Goal: Information Seeking & Learning: Compare options

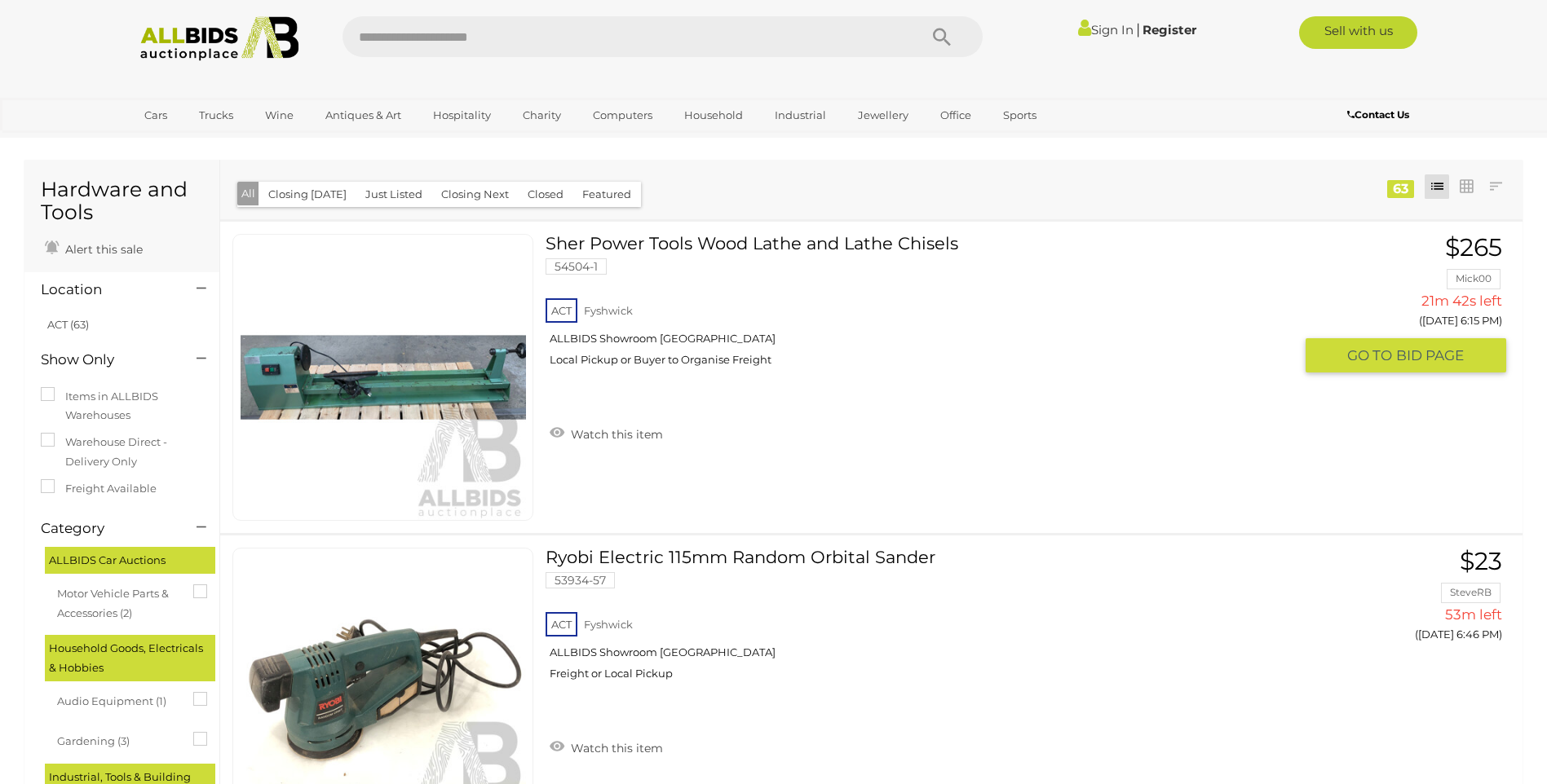
click at [649, 242] on link "Sher Power Tools Wood Lathe and Lathe Chisels 54504-1 ACT Fyshwick ALLBIDS Show…" at bounding box center [925, 306] width 736 height 145
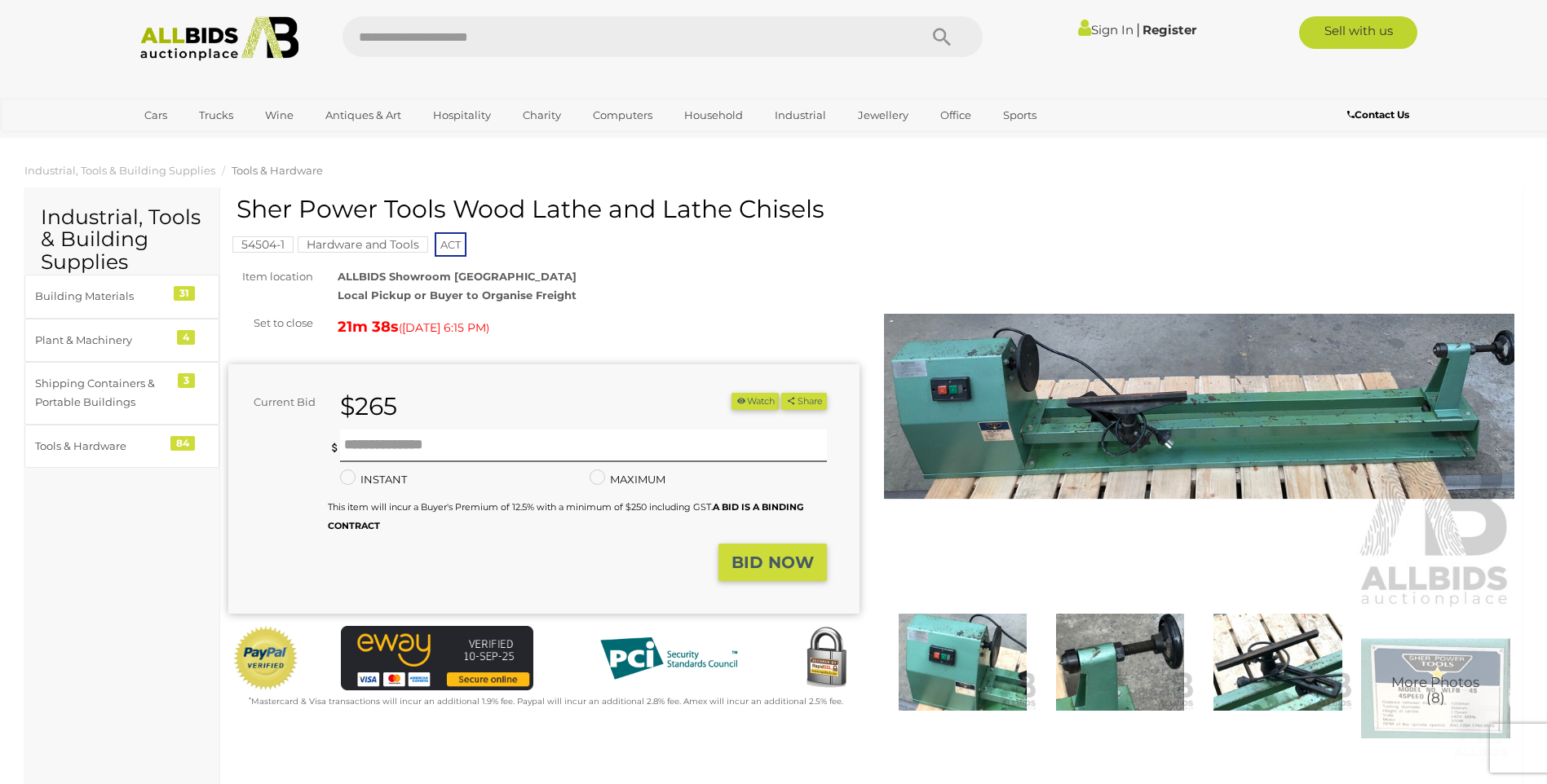
click at [1222, 418] on img at bounding box center [1199, 407] width 631 height 407
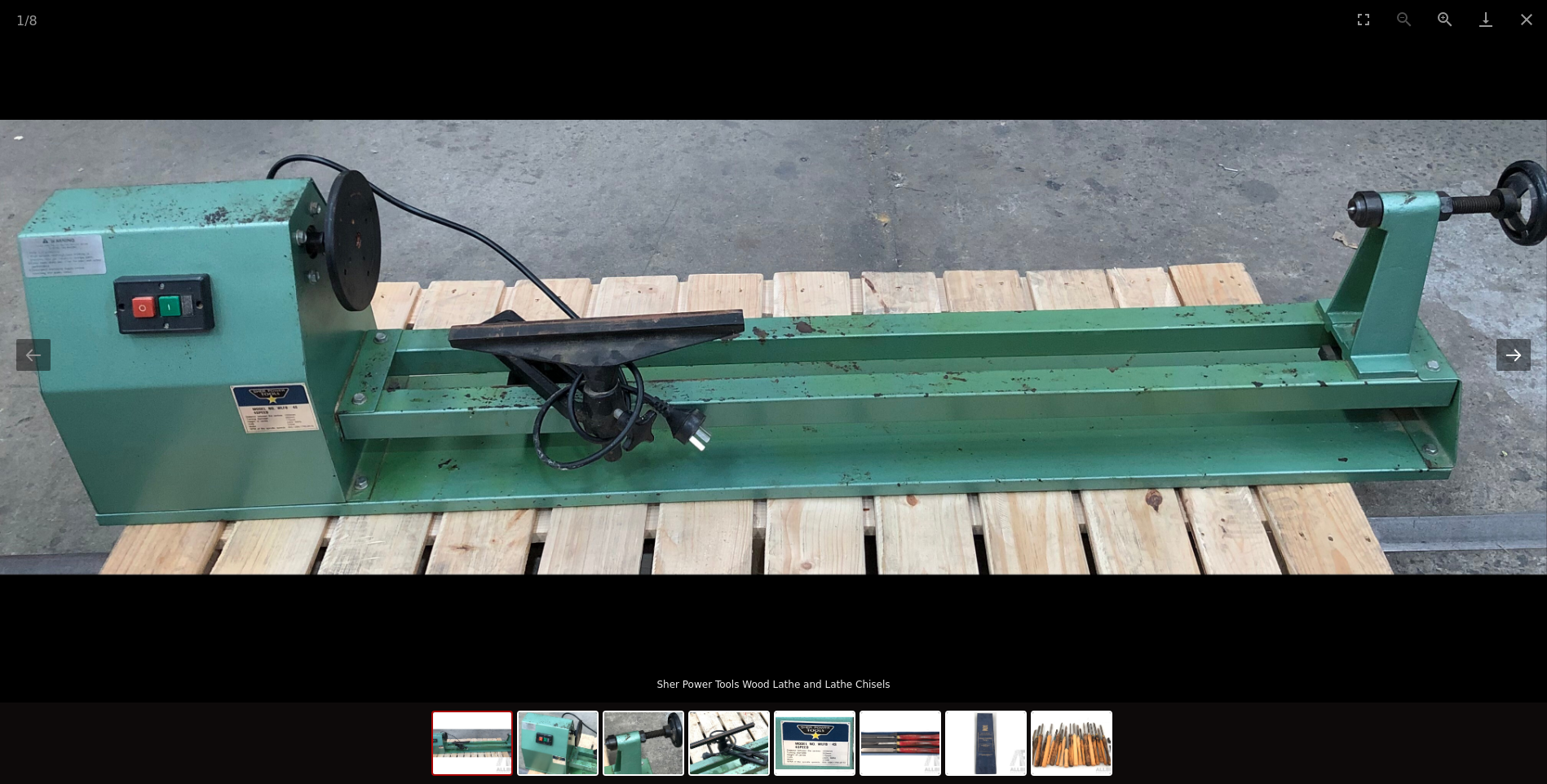
click at [1513, 345] on button "Next slide" at bounding box center [1513, 355] width 34 height 32
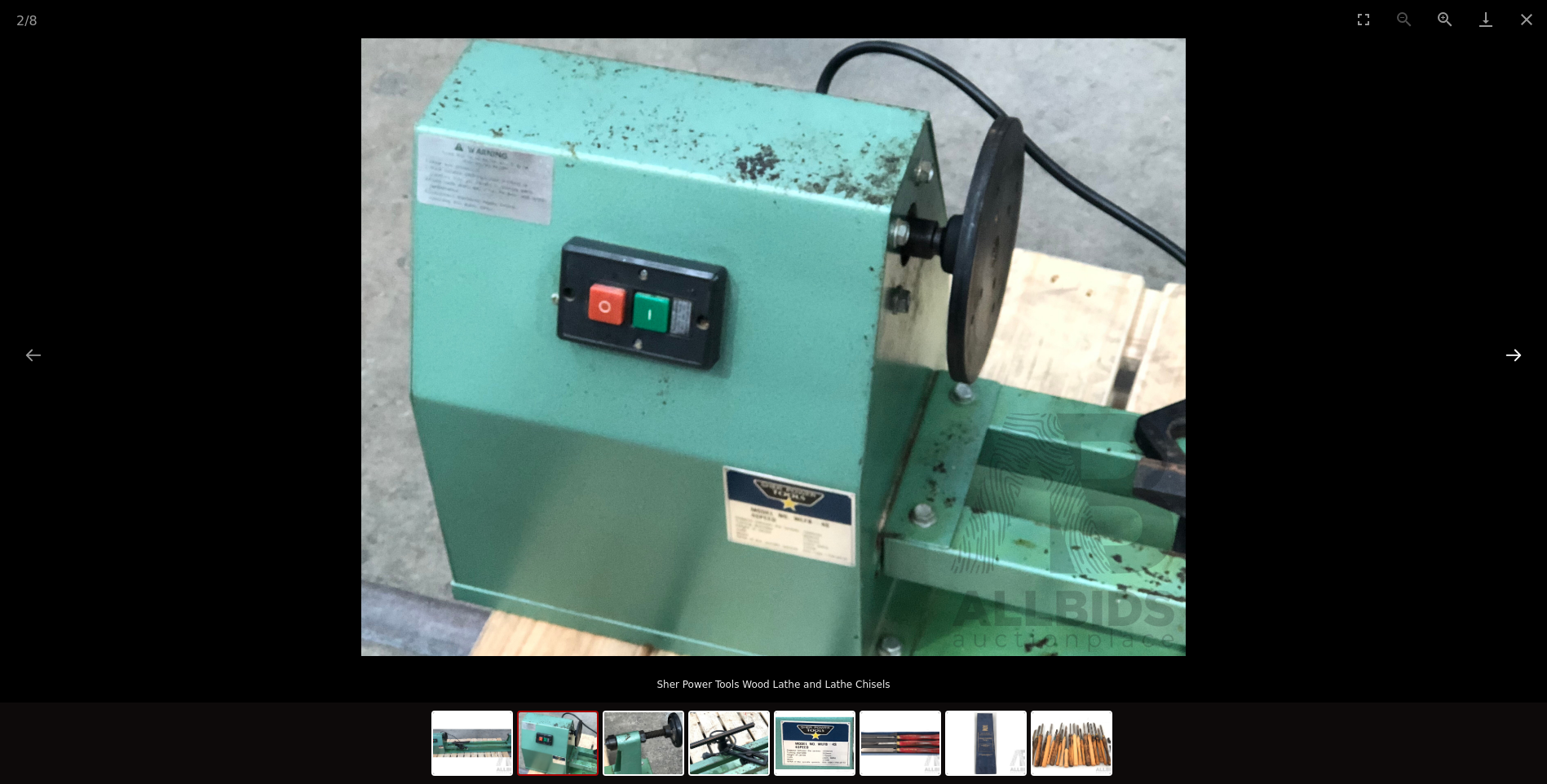
click at [1513, 345] on button "Next slide" at bounding box center [1513, 355] width 34 height 32
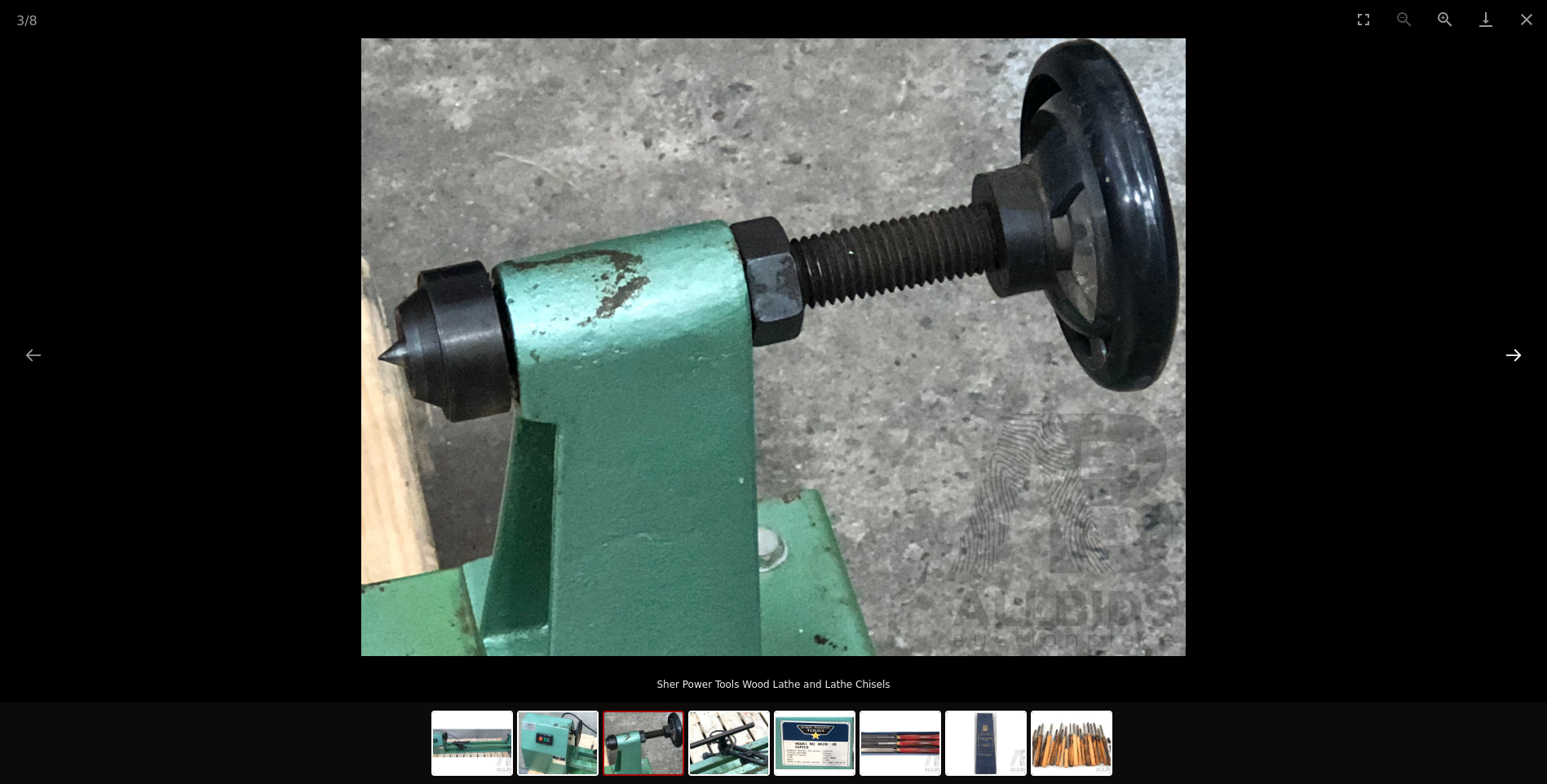
click at [1513, 345] on button "Next slide" at bounding box center [1513, 355] width 34 height 32
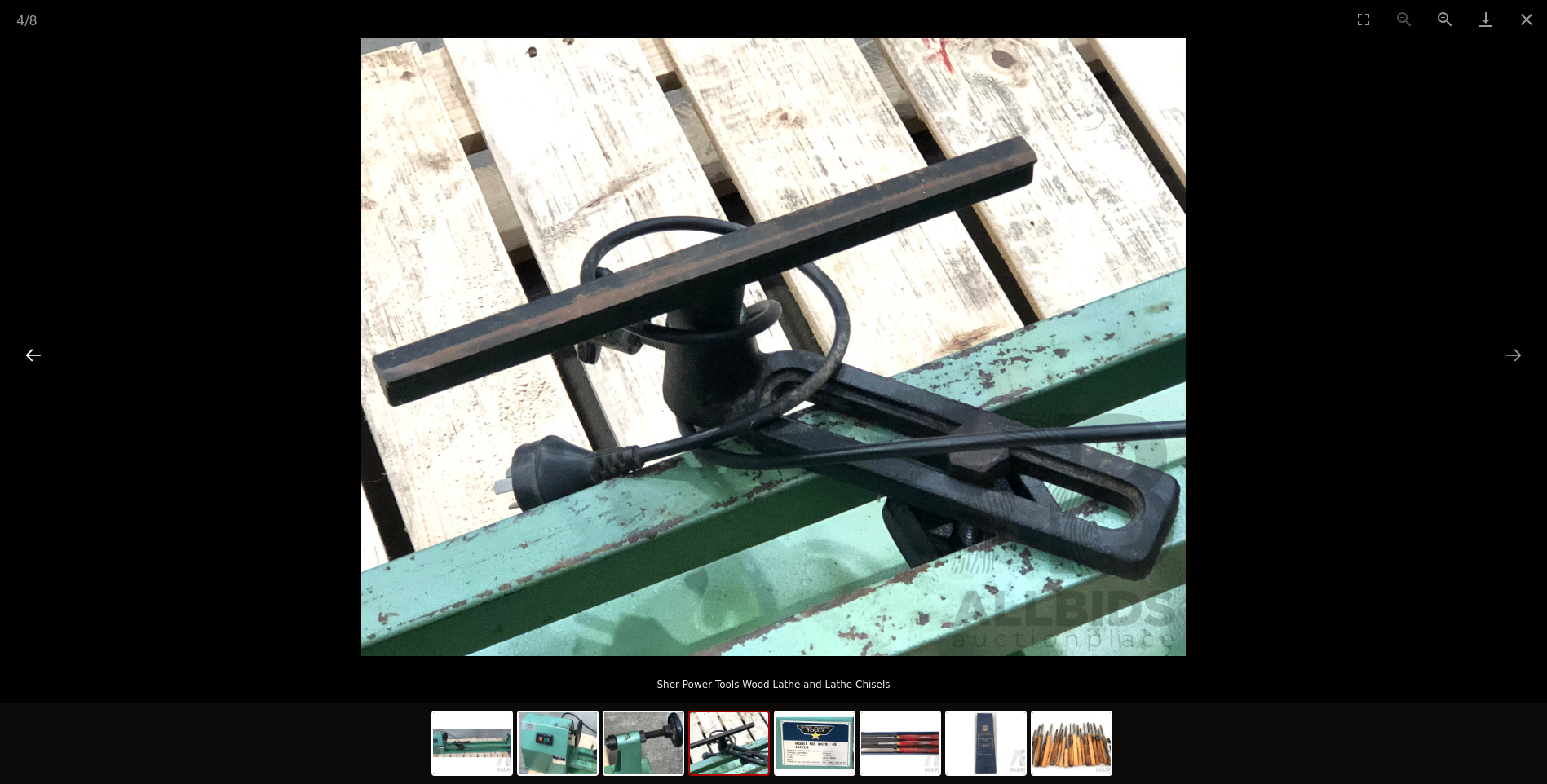
click at [30, 350] on button "Previous slide" at bounding box center [33, 355] width 34 height 32
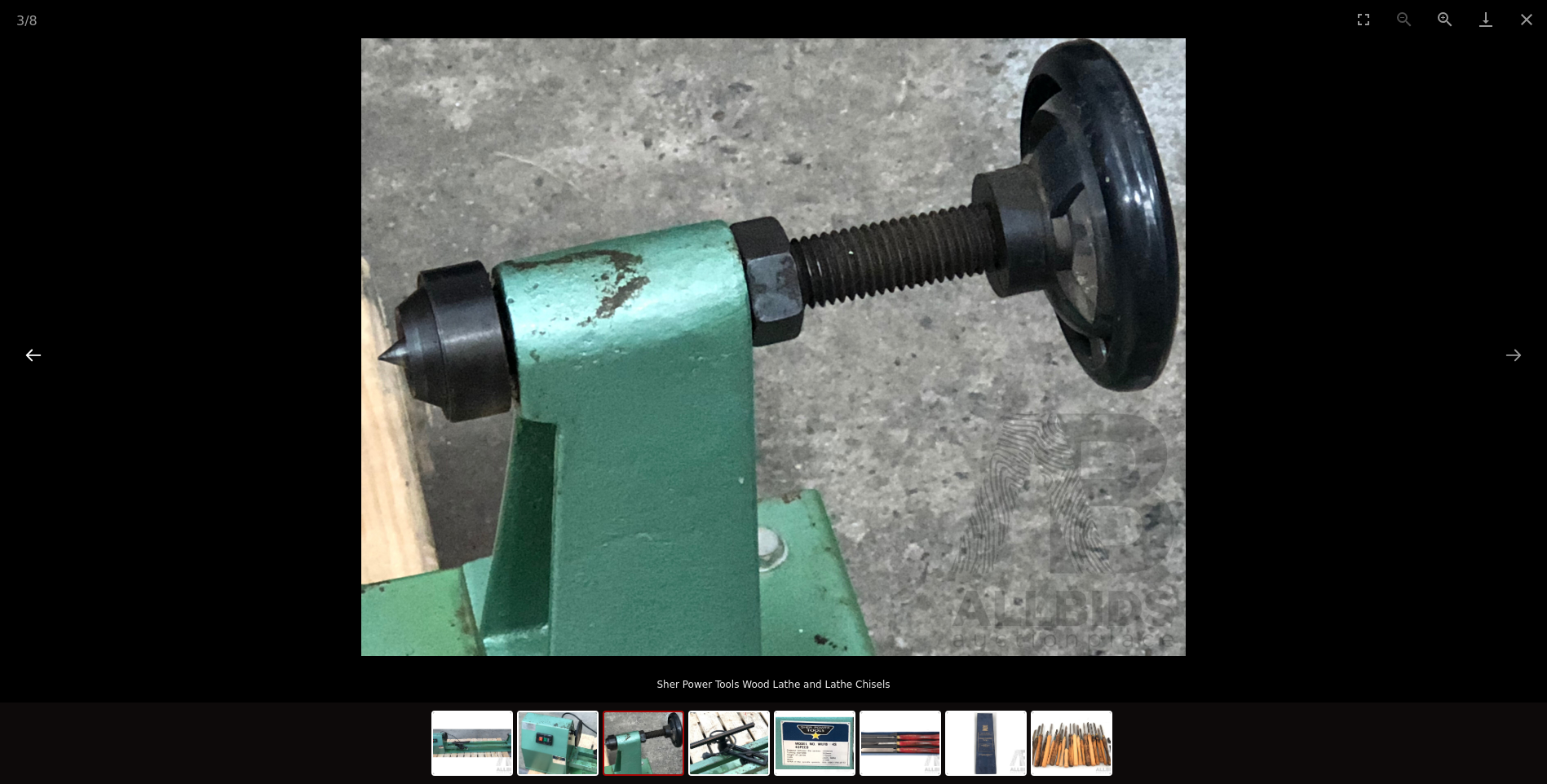
click at [30, 348] on button "Previous slide" at bounding box center [33, 355] width 34 height 32
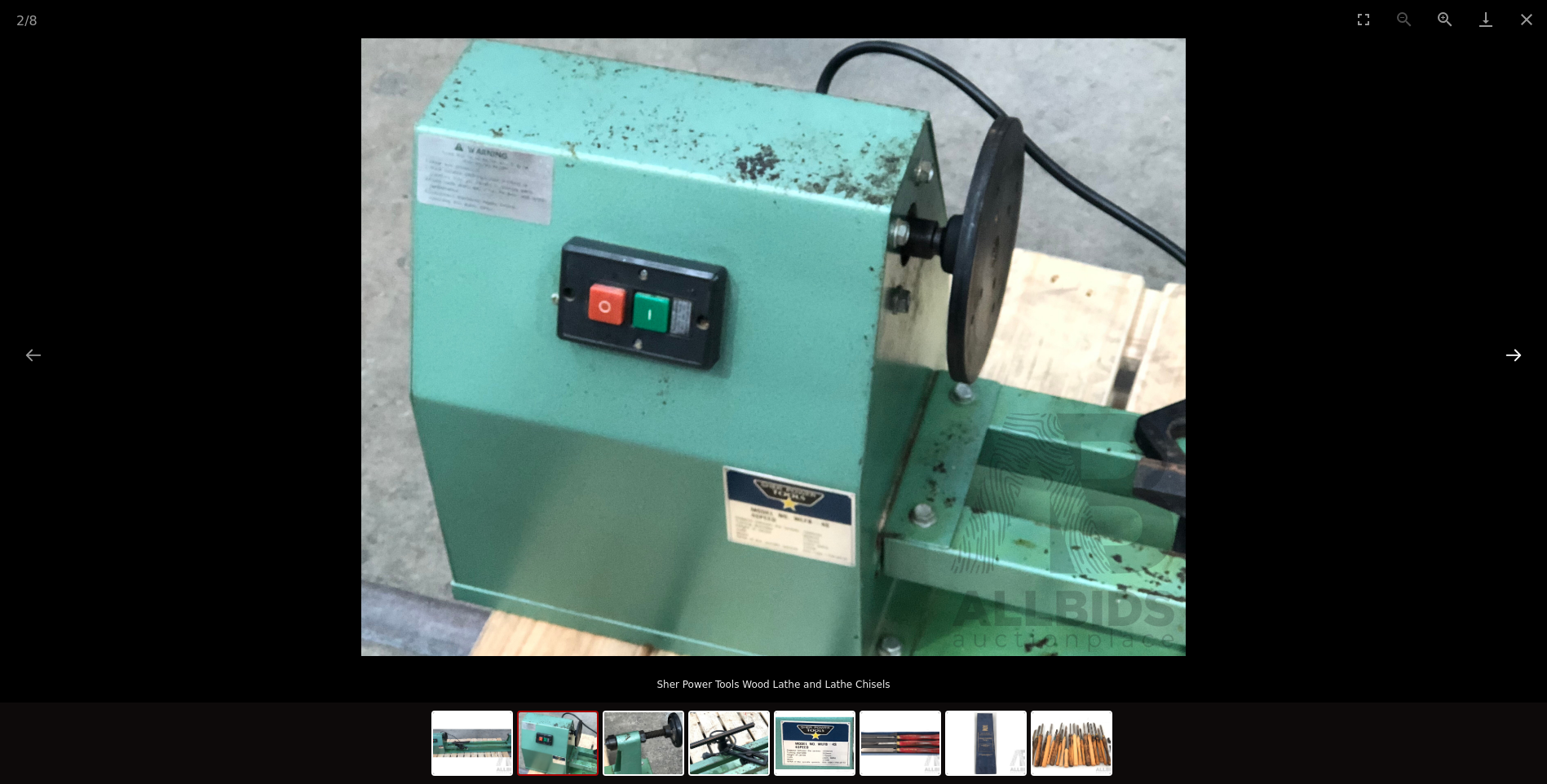
click at [1517, 354] on button "Next slide" at bounding box center [1513, 355] width 34 height 32
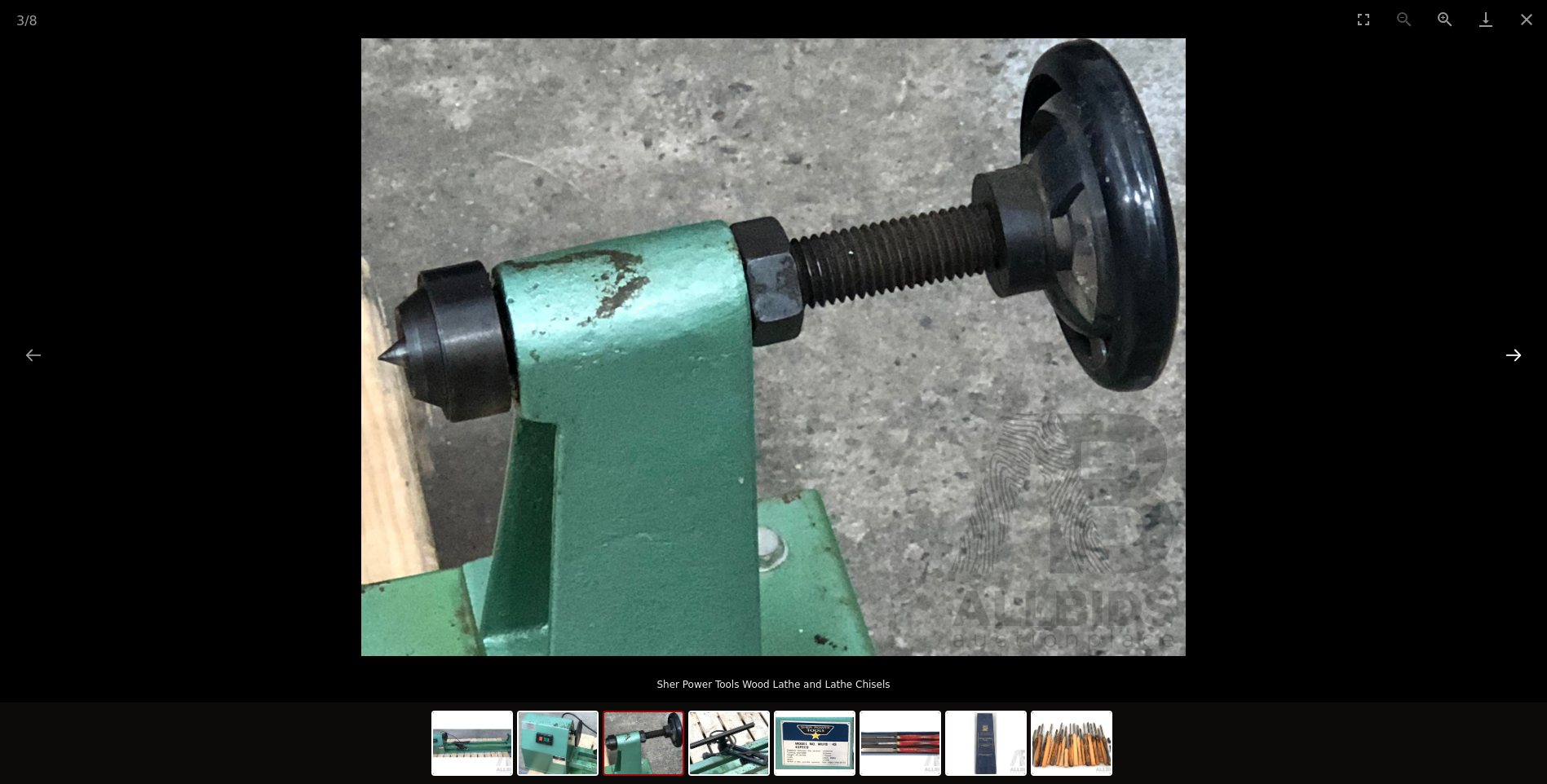
click at [1517, 354] on button "Next slide" at bounding box center [1513, 355] width 34 height 32
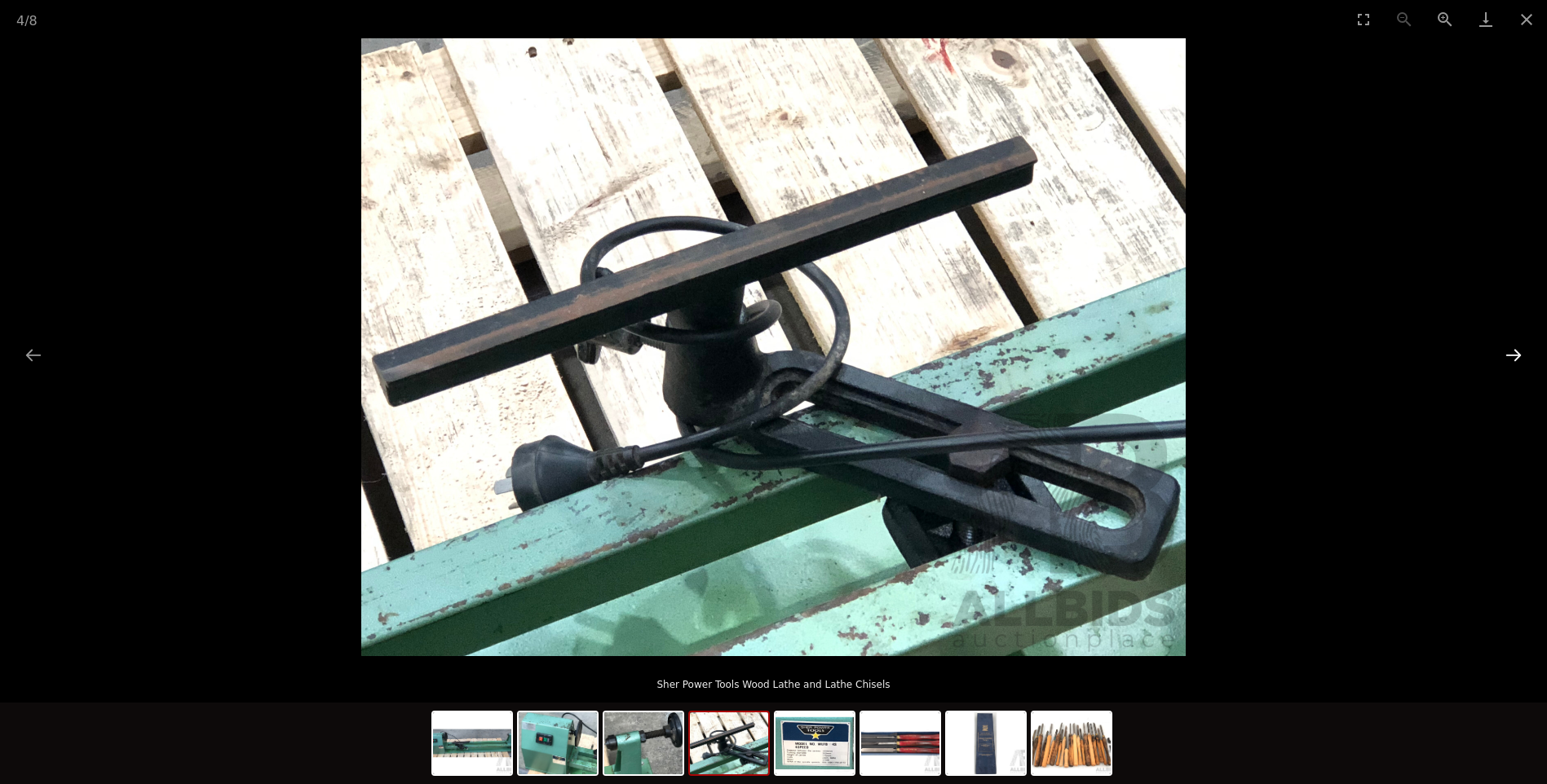
click at [1517, 354] on button "Next slide" at bounding box center [1513, 355] width 34 height 32
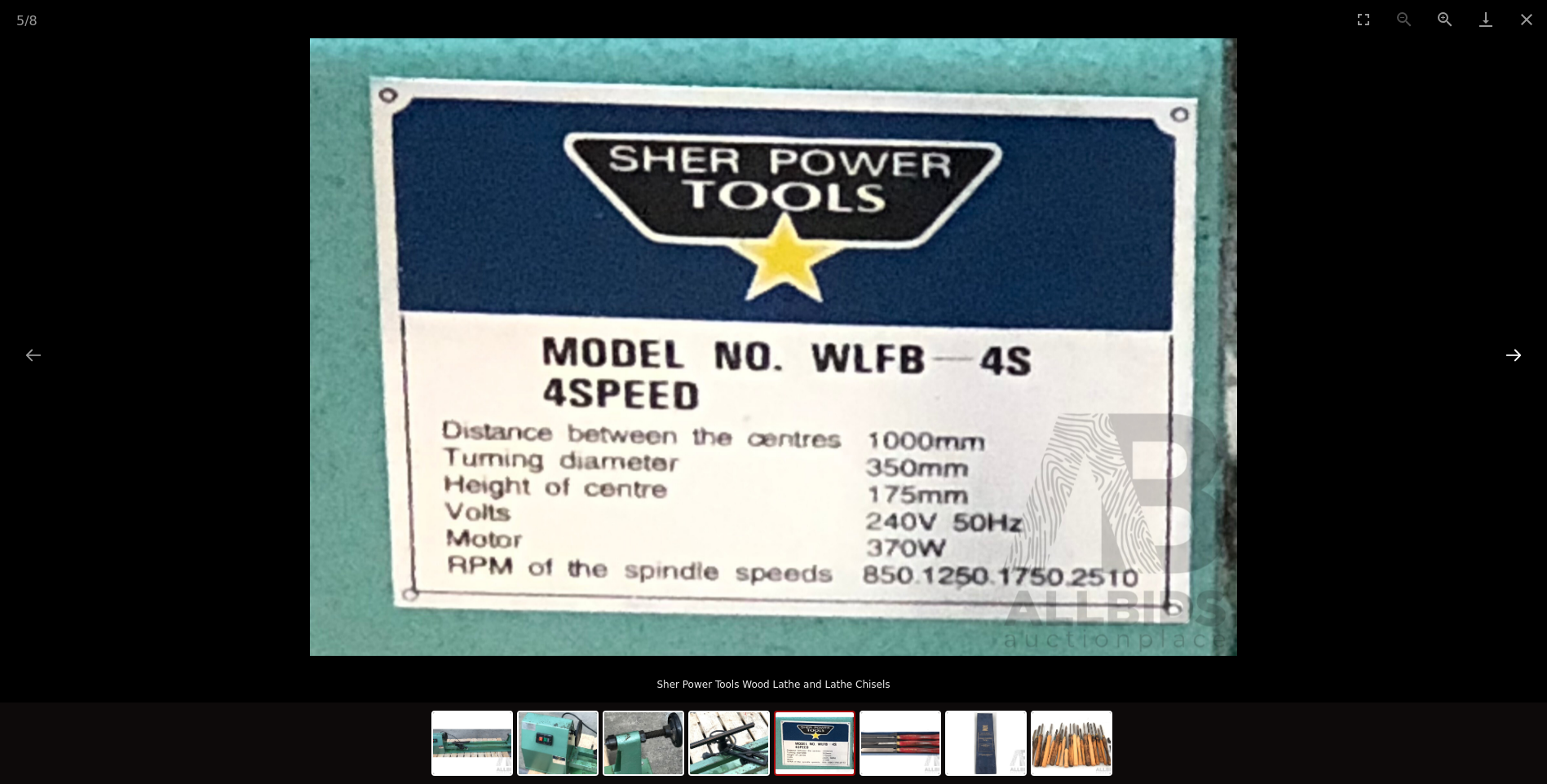
click at [1517, 354] on button "Next slide" at bounding box center [1513, 355] width 34 height 32
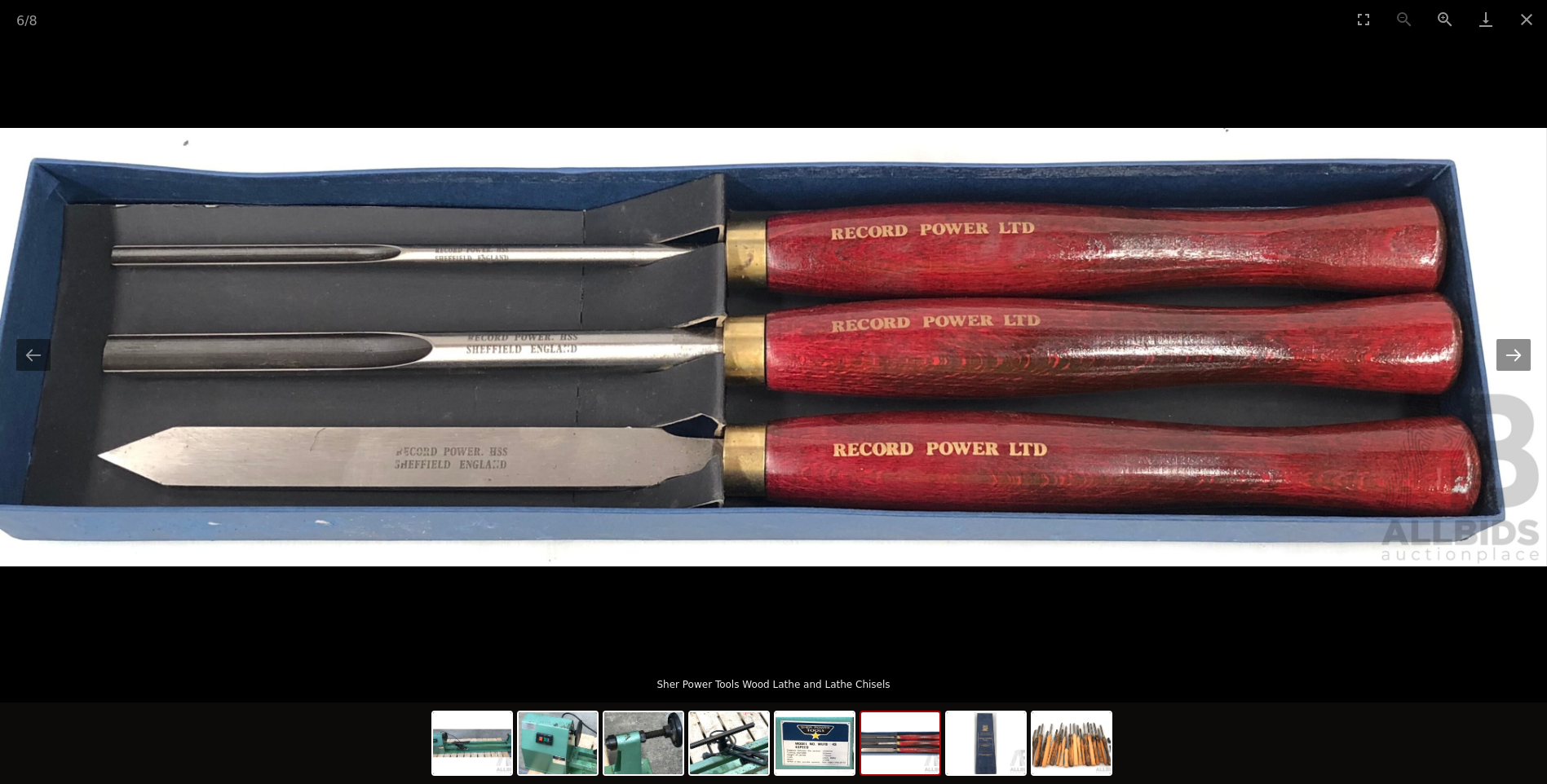
click at [1511, 355] on button "Next slide" at bounding box center [1513, 355] width 34 height 32
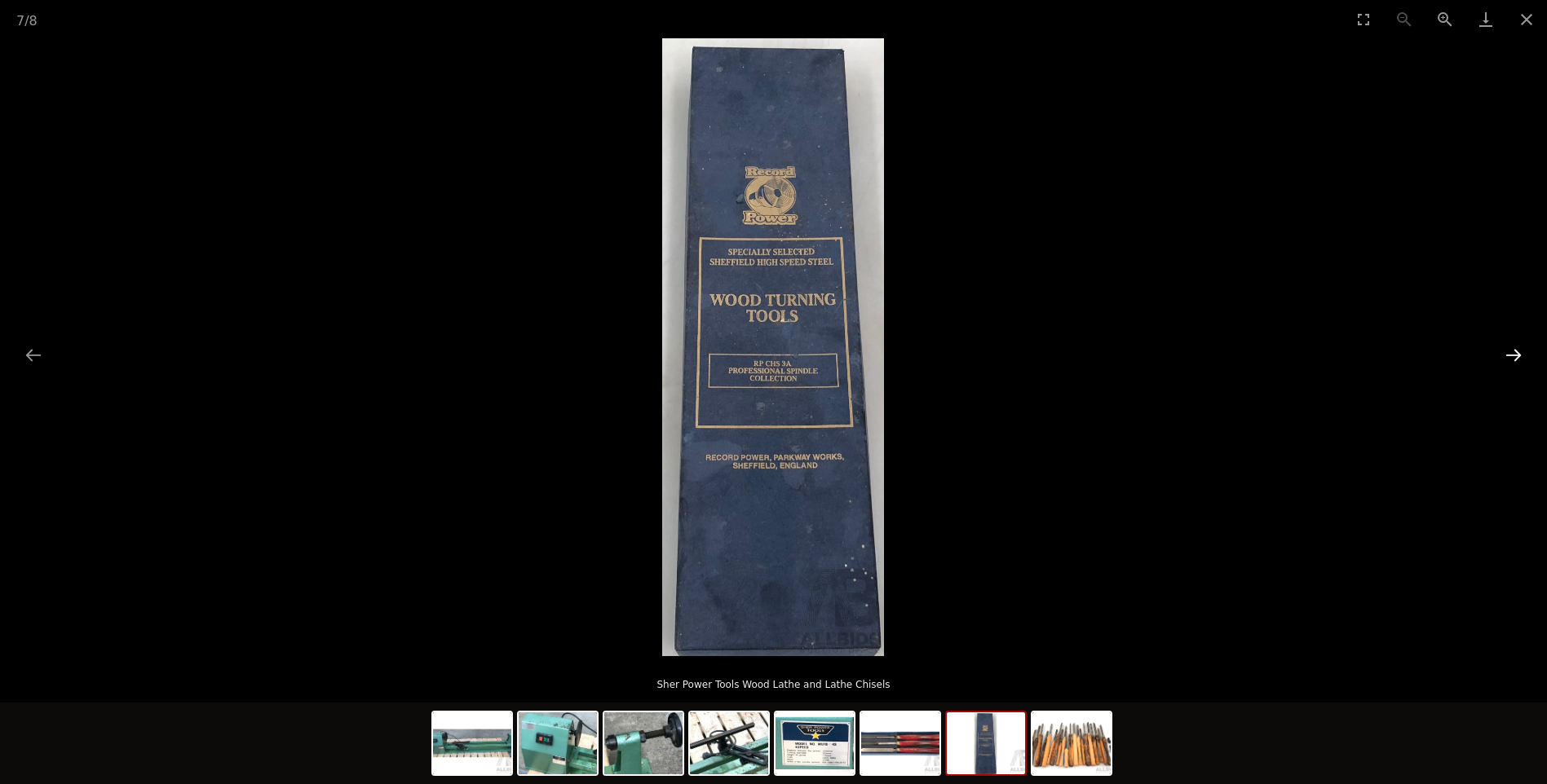
click at [1511, 355] on button "Next slide" at bounding box center [1513, 355] width 34 height 32
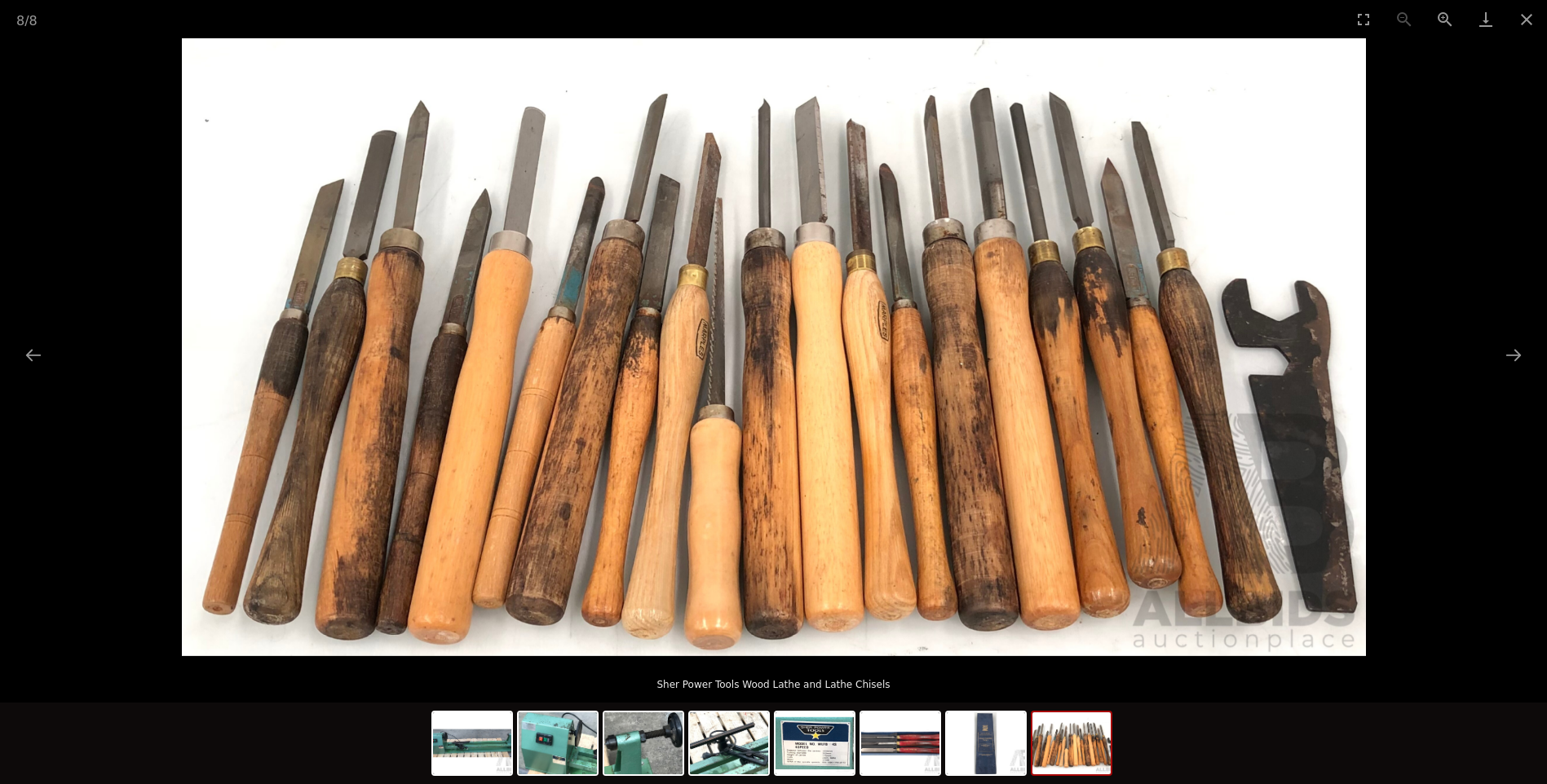
click at [1159, 676] on p "Sher Power Tools Wood Lathe and Lathe Chisels" at bounding box center [774, 681] width 1481 height 26
click at [1513, 353] on button "Next slide" at bounding box center [1513, 355] width 34 height 32
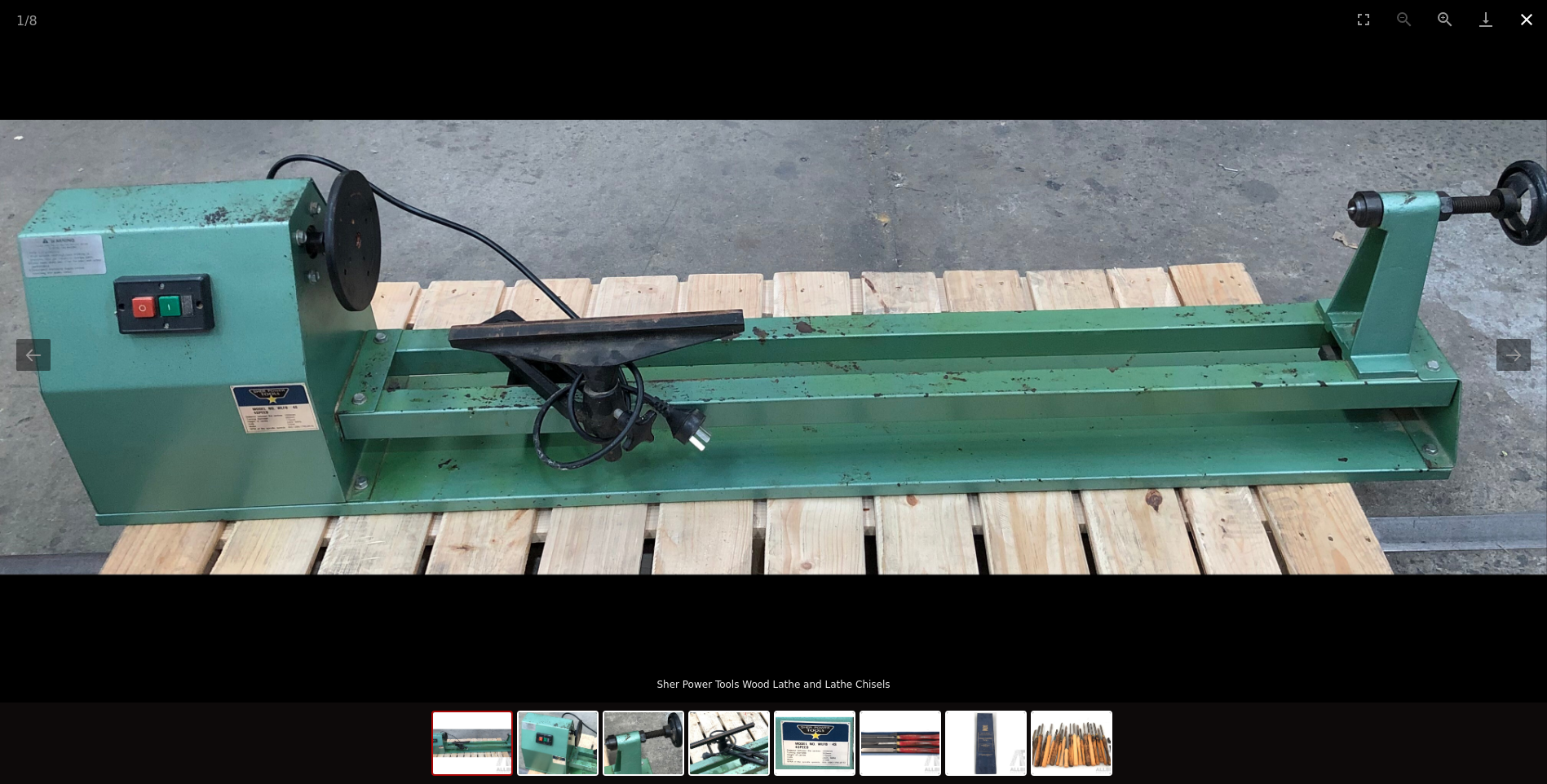
click at [1527, 13] on button "Close gallery" at bounding box center [1526, 19] width 40 height 39
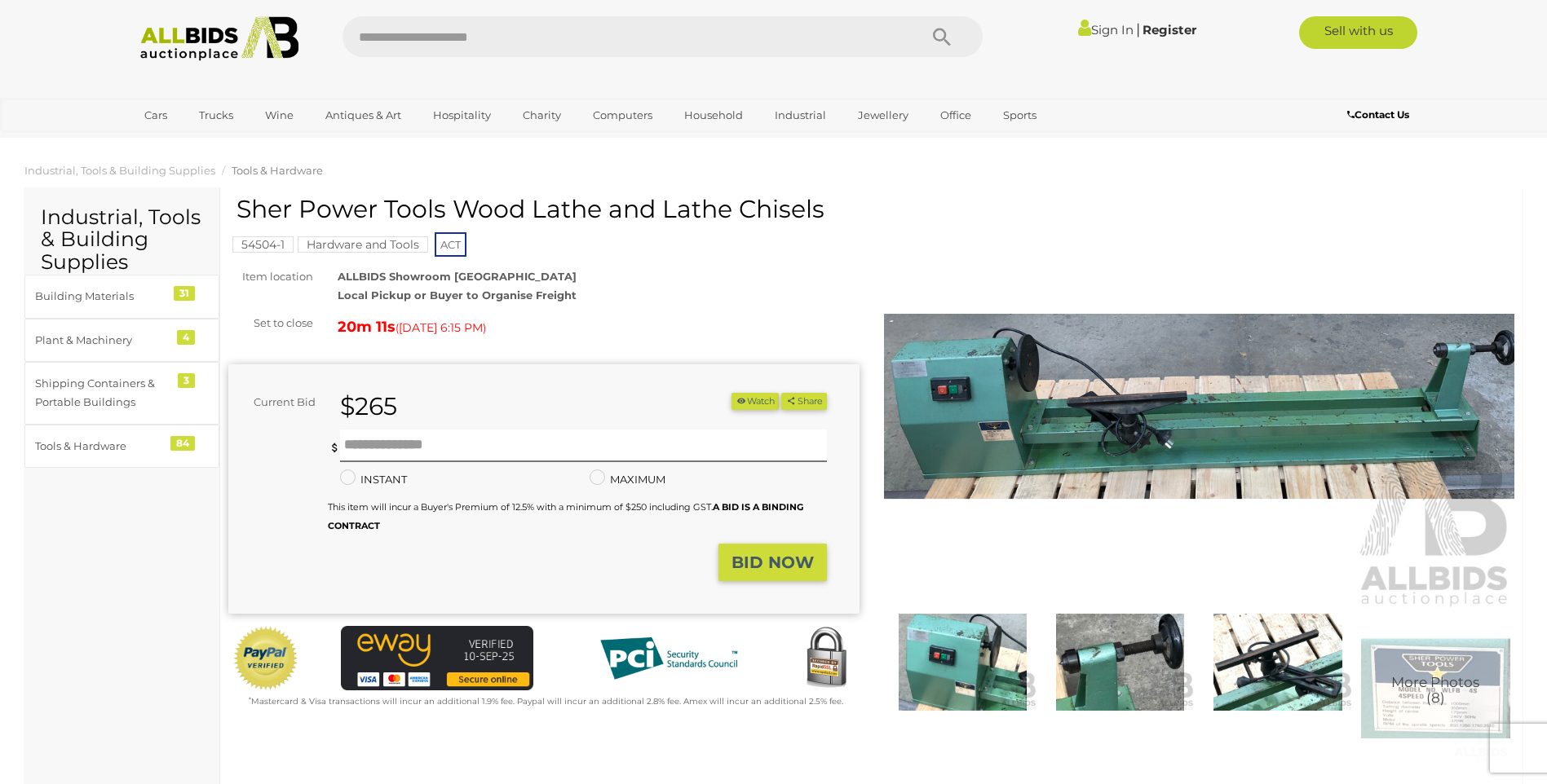
click at [1228, 377] on img at bounding box center [1199, 407] width 631 height 407
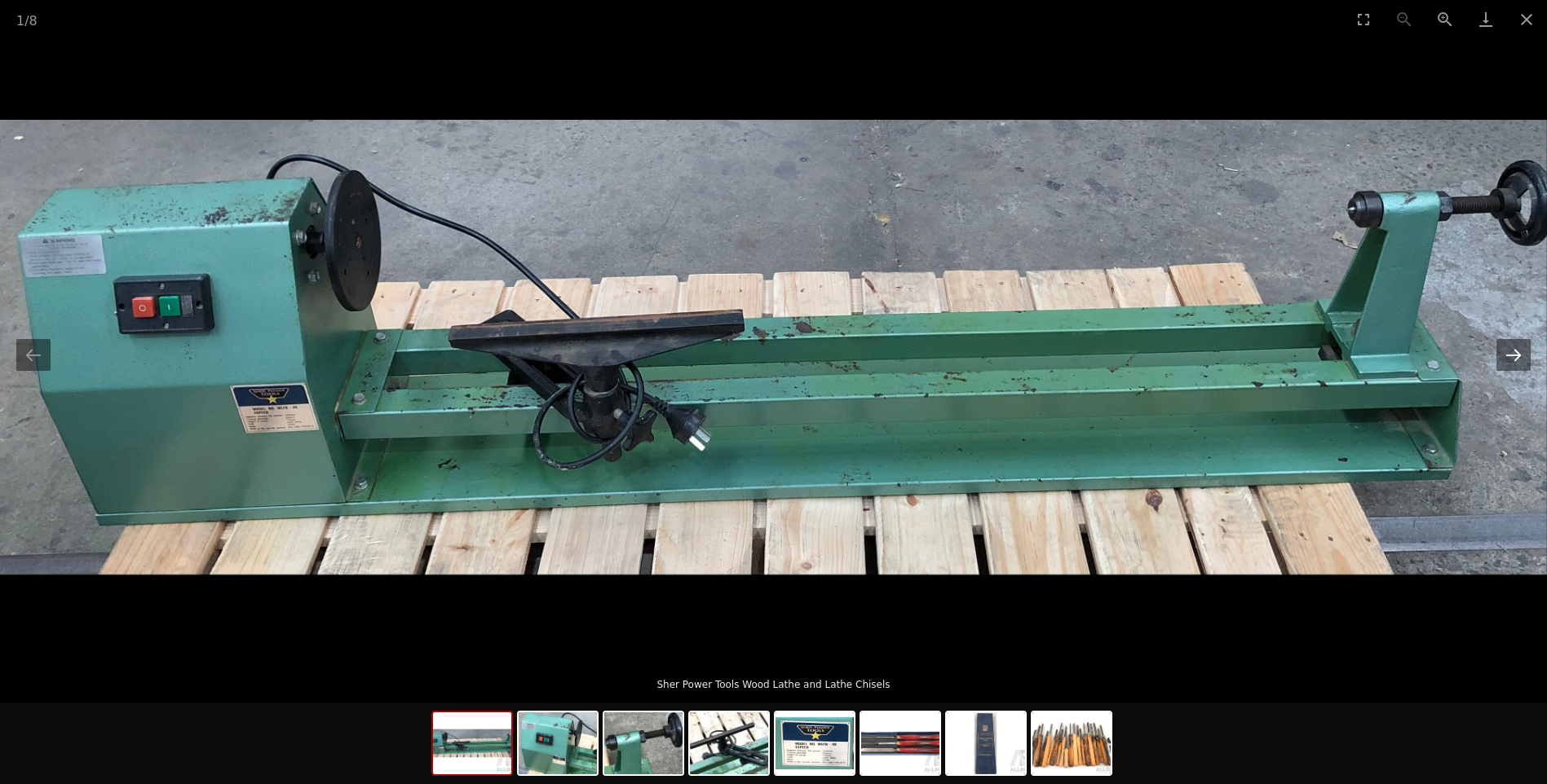
click at [1514, 346] on button "Next slide" at bounding box center [1513, 355] width 34 height 32
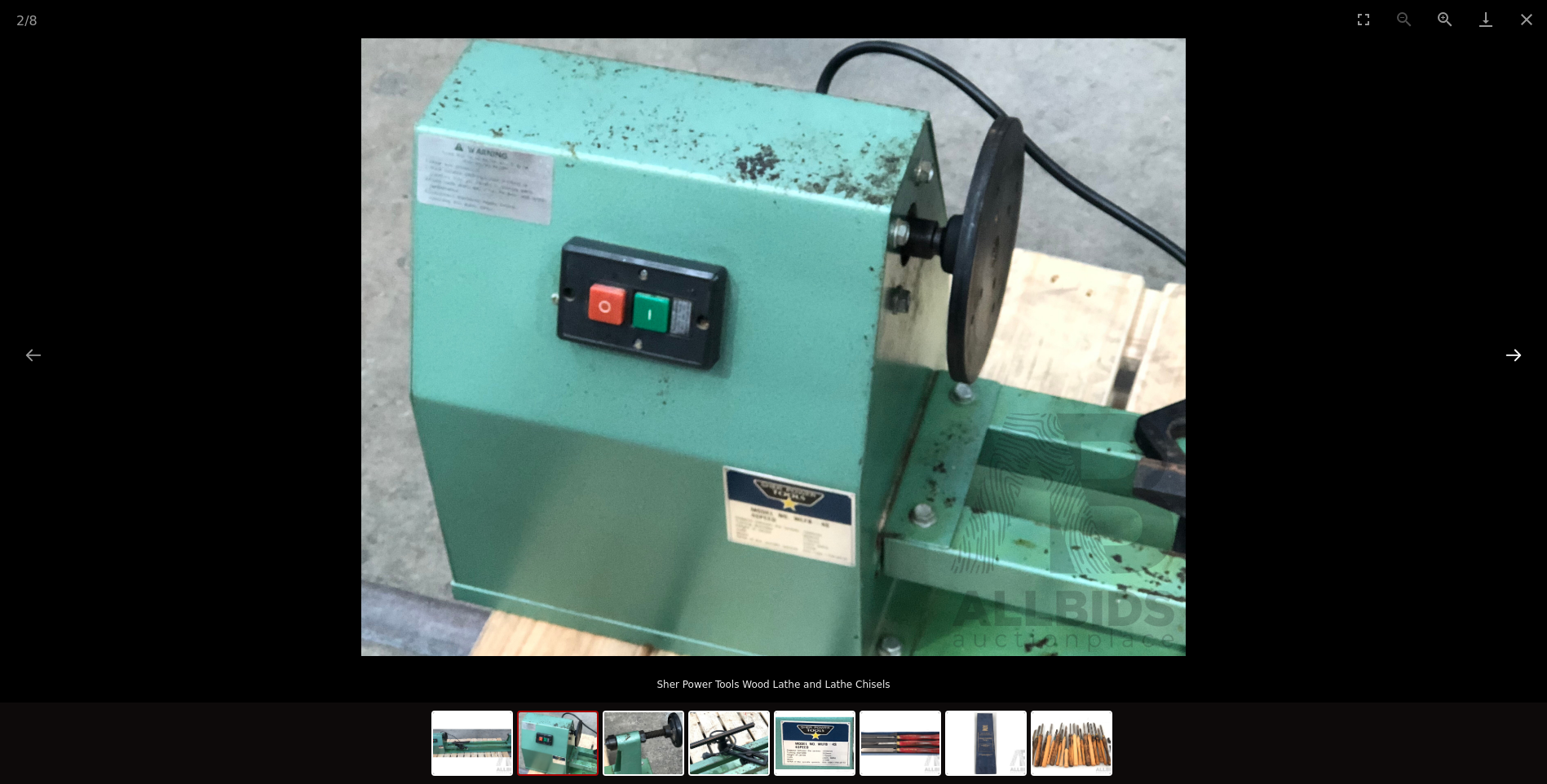
click at [1514, 346] on button "Next slide" at bounding box center [1513, 355] width 34 height 32
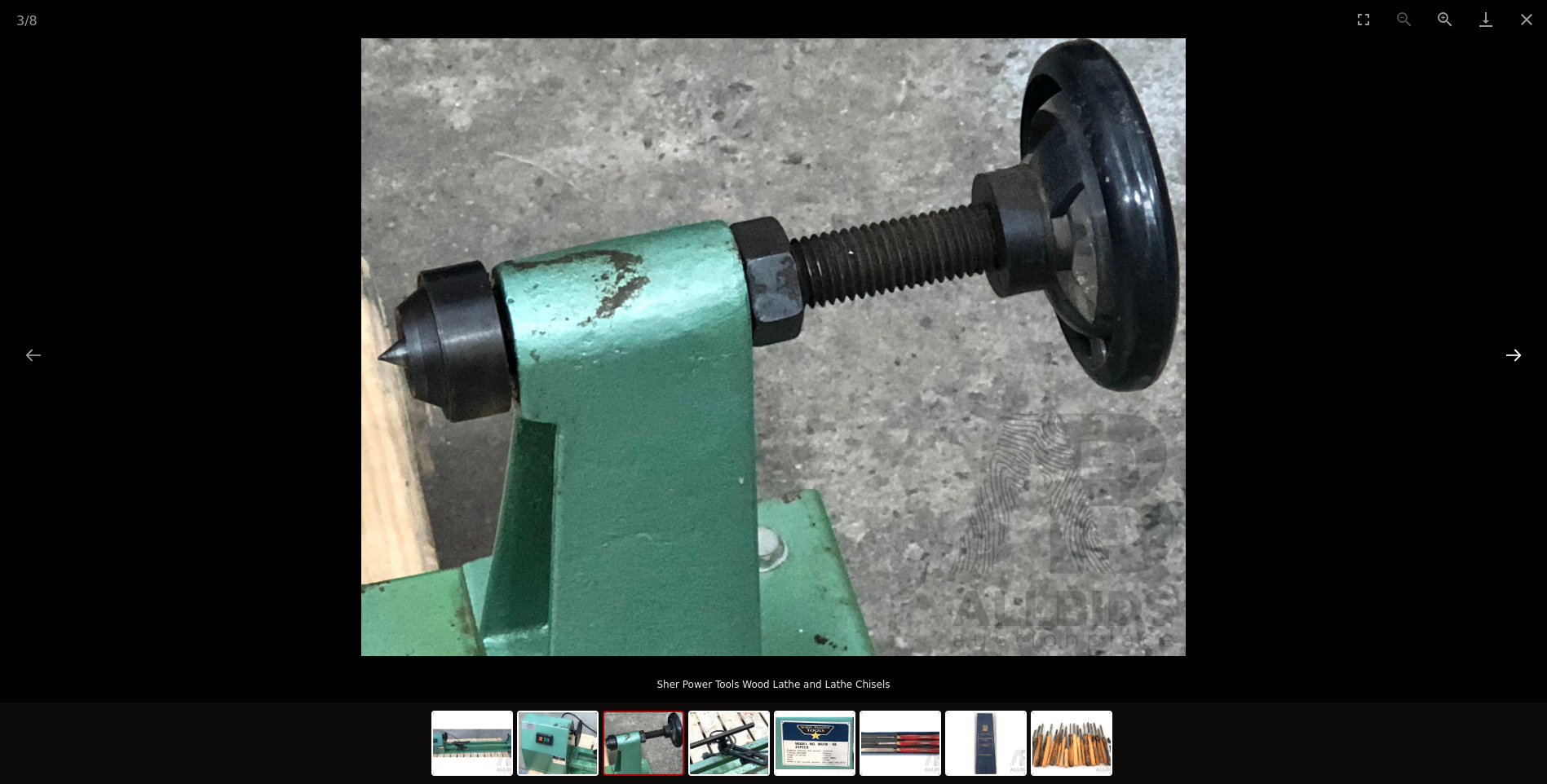
click at [1514, 346] on button "Next slide" at bounding box center [1513, 355] width 34 height 32
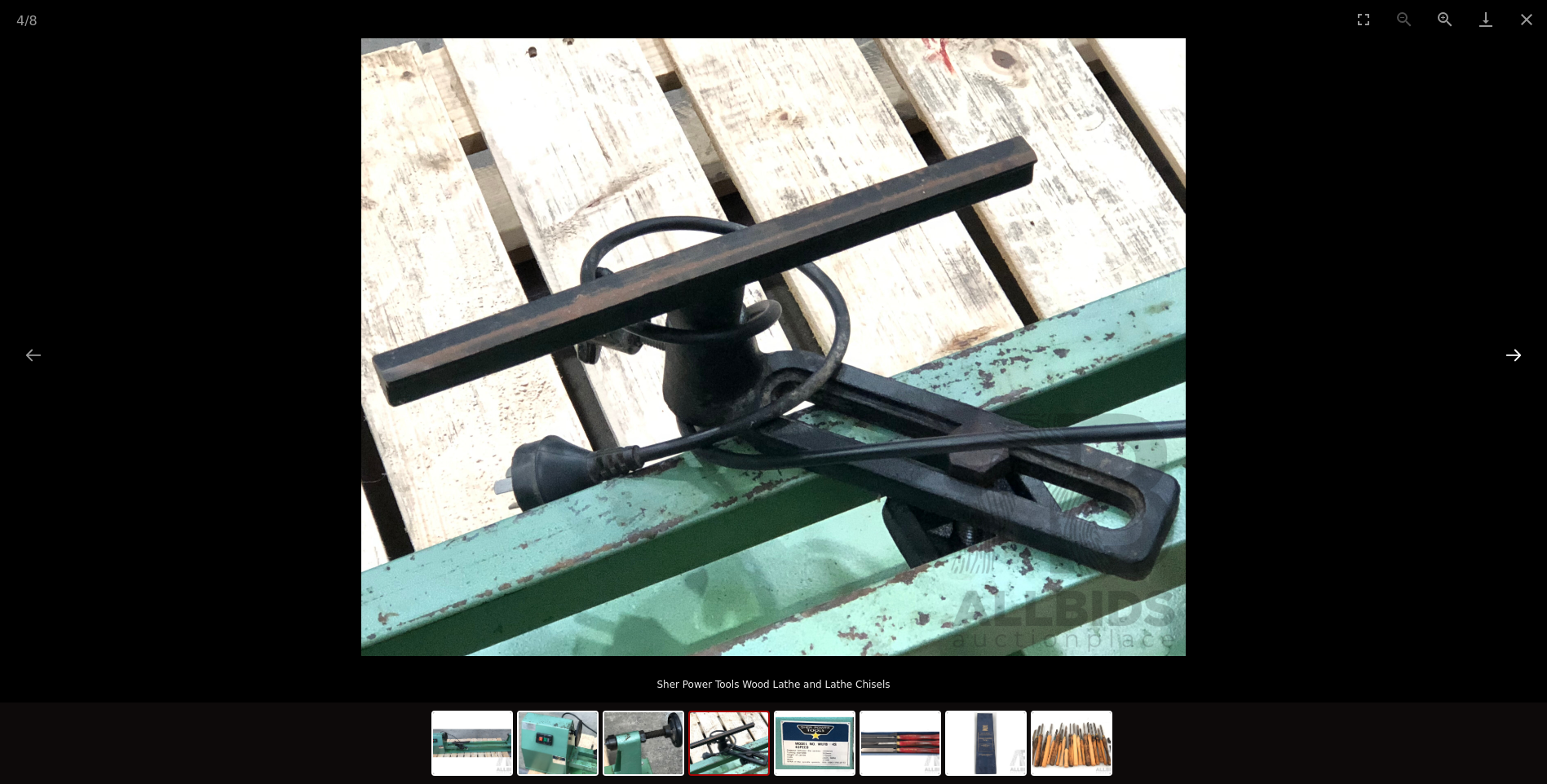
click at [1514, 346] on button "Next slide" at bounding box center [1513, 355] width 34 height 32
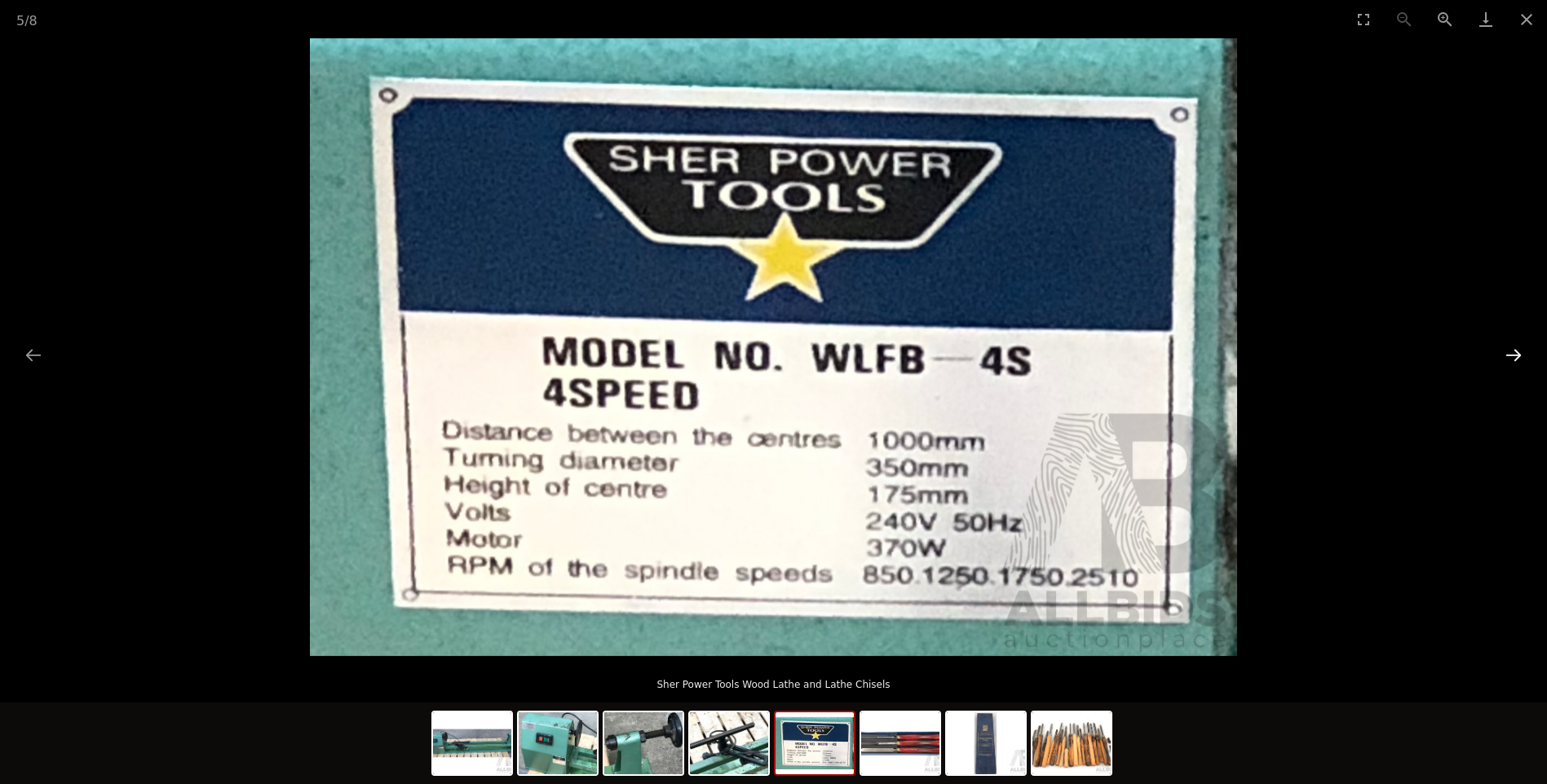
click at [1514, 346] on button "Next slide" at bounding box center [1513, 355] width 34 height 32
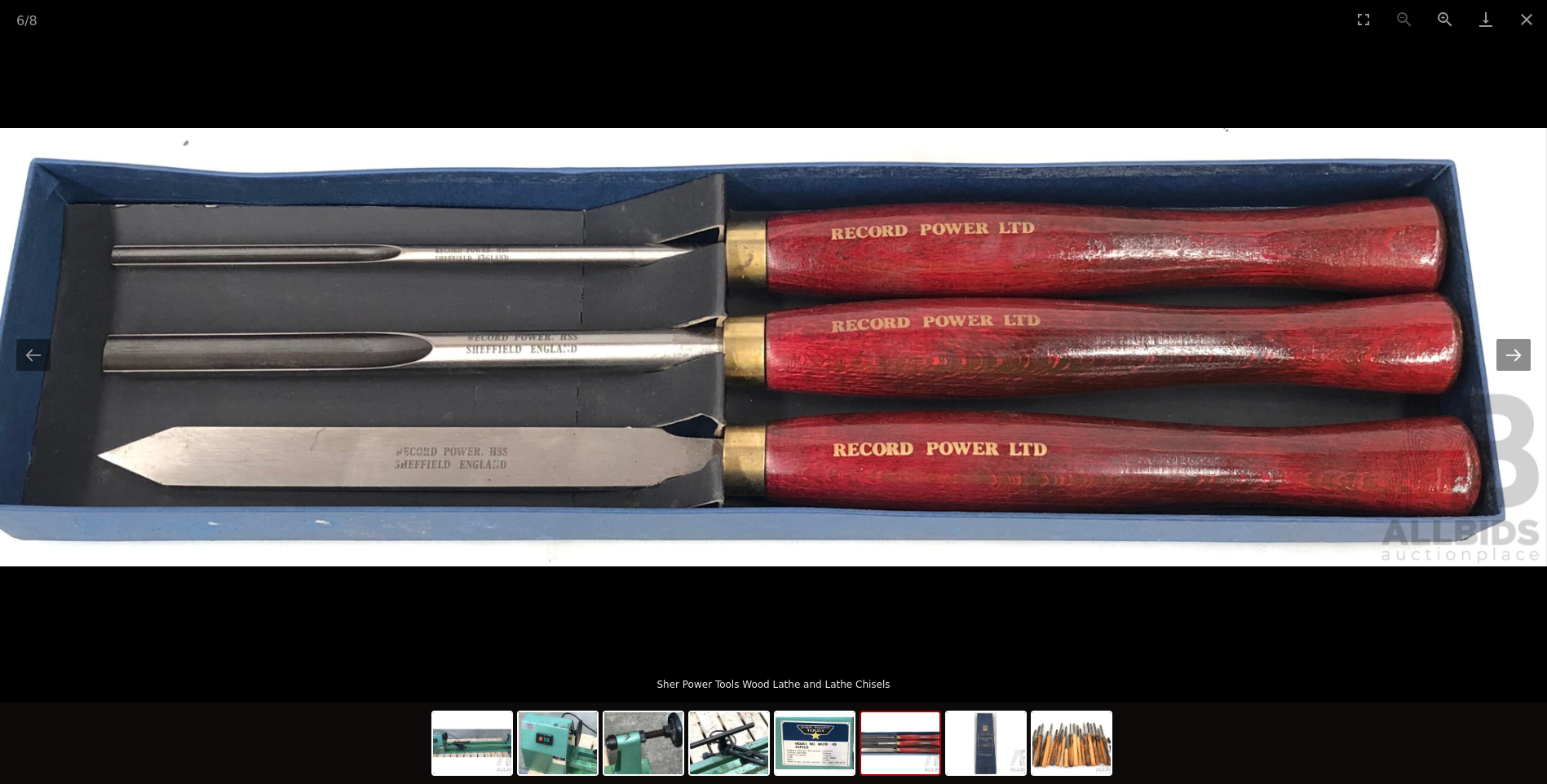
click at [1514, 346] on button "Next slide" at bounding box center [1513, 355] width 34 height 32
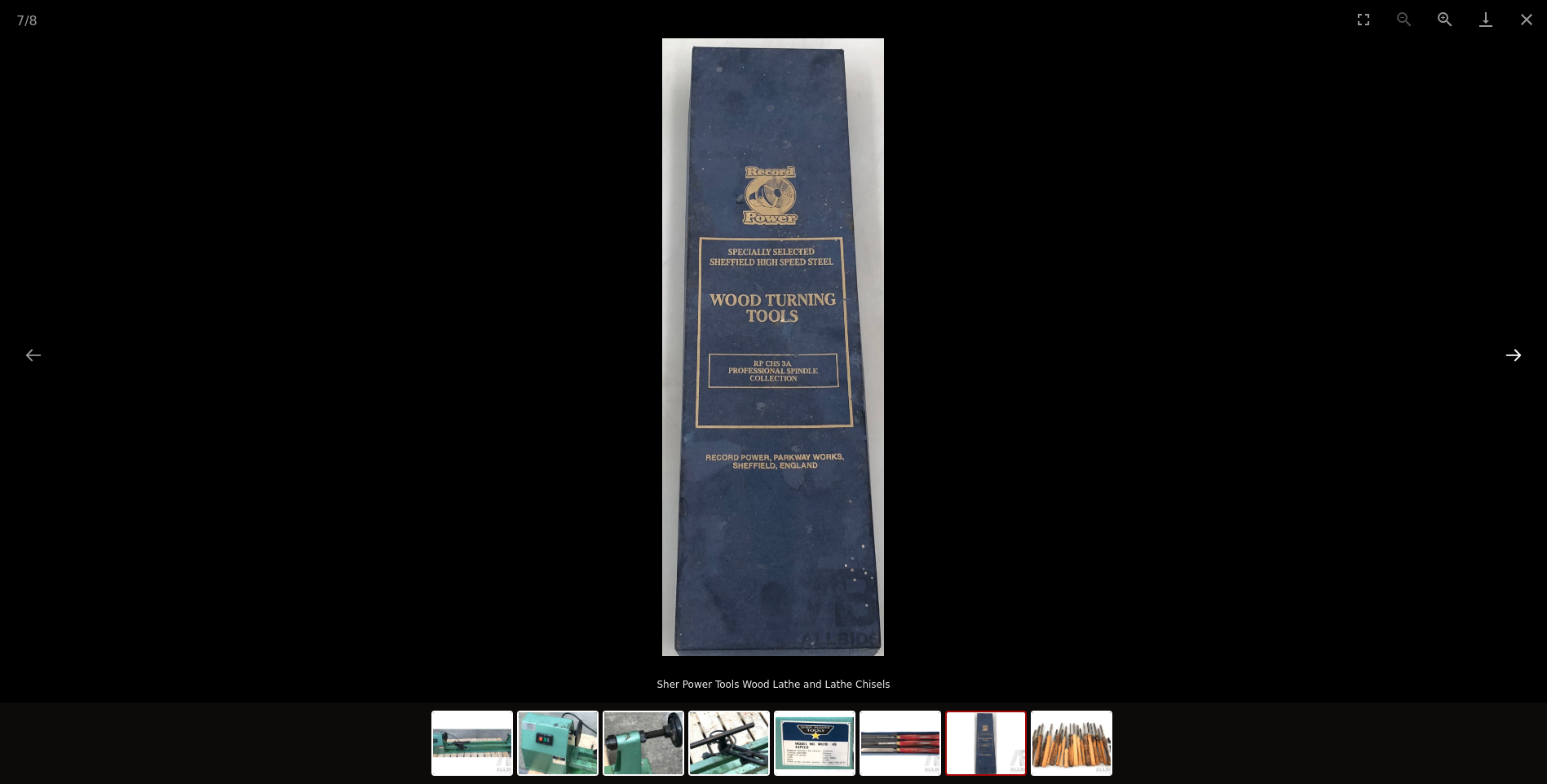
click at [1514, 346] on button "Next slide" at bounding box center [1513, 355] width 34 height 32
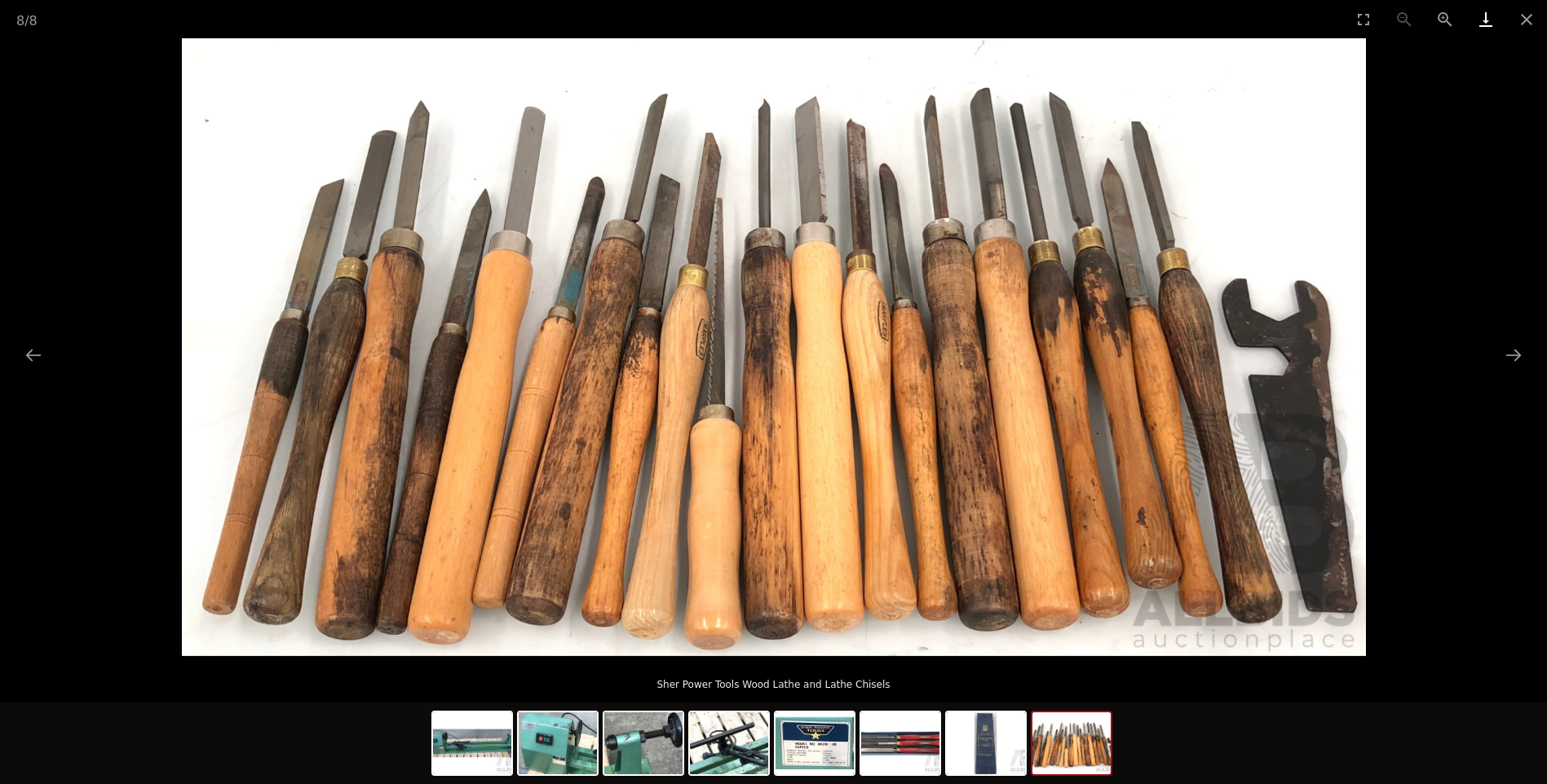
click at [1481, 18] on link "Download" at bounding box center [1486, 19] width 40 height 39
click at [1527, 18] on button "Close gallery" at bounding box center [1526, 19] width 40 height 39
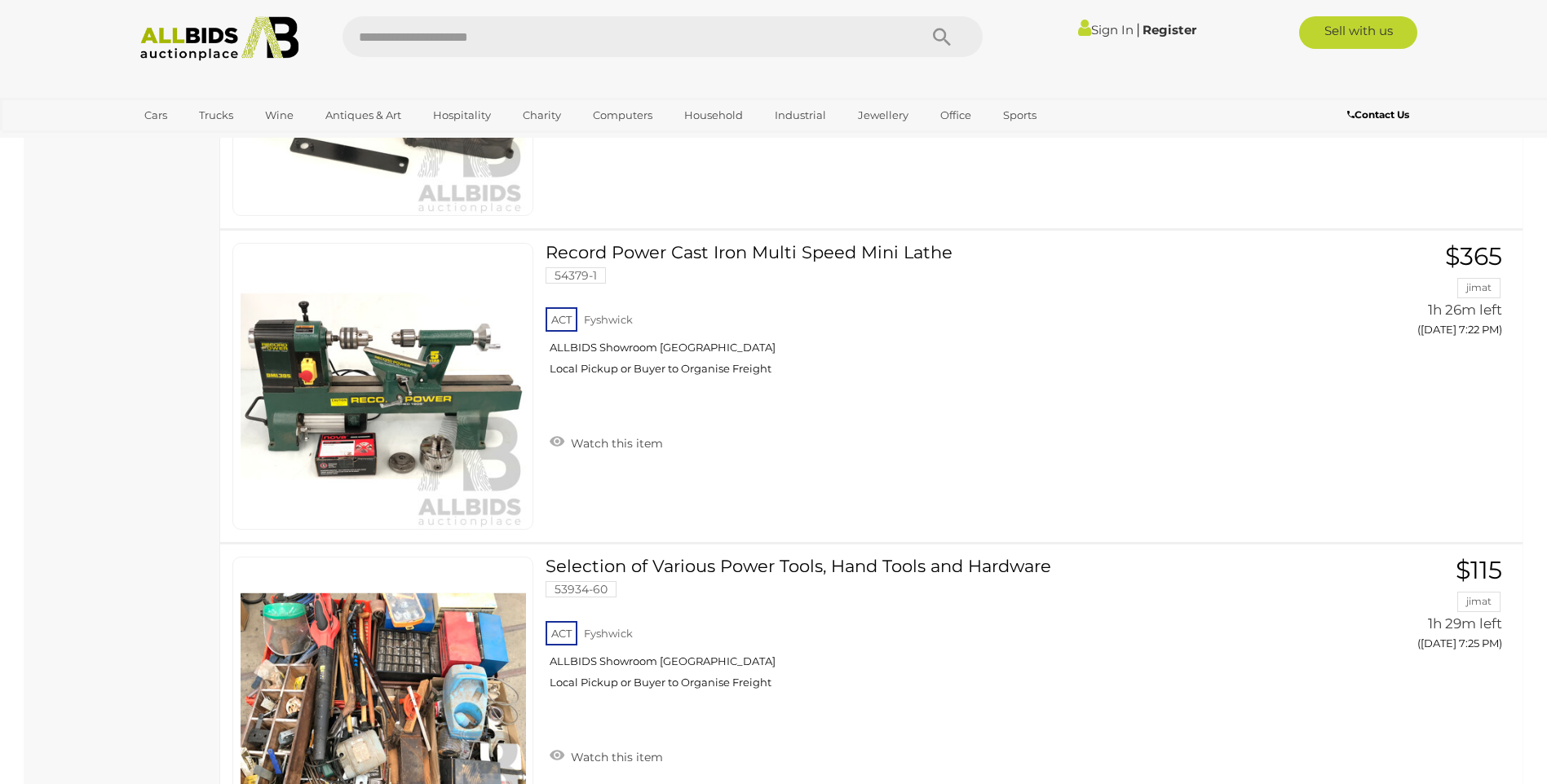
scroll to position [4699, 0]
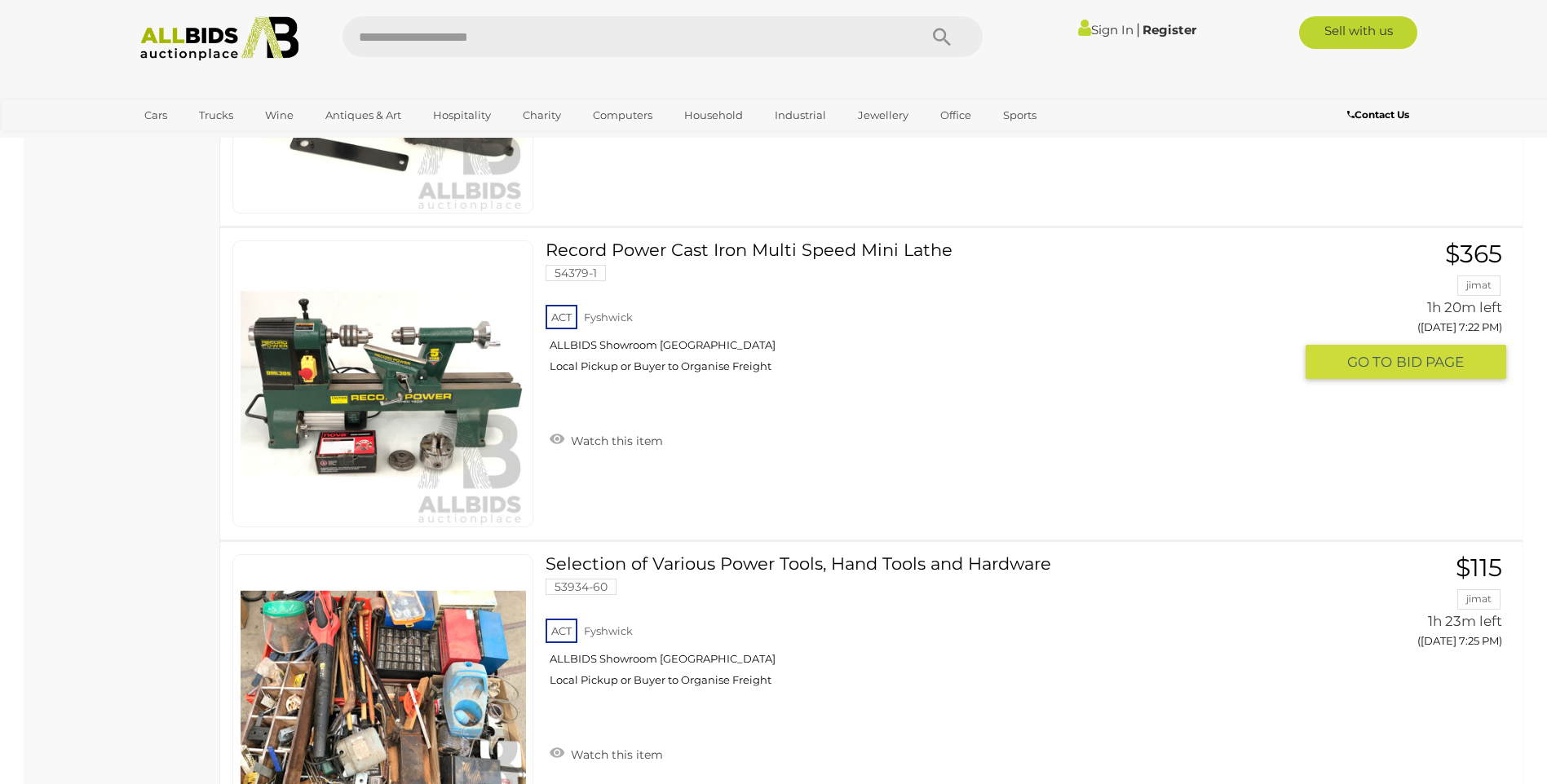
click at [671, 258] on link "Record Power Cast Iron Multi Speed Mini Lathe 54379-1 ACT Fyshwick ALLBIDS Show…" at bounding box center [925, 313] width 736 height 145
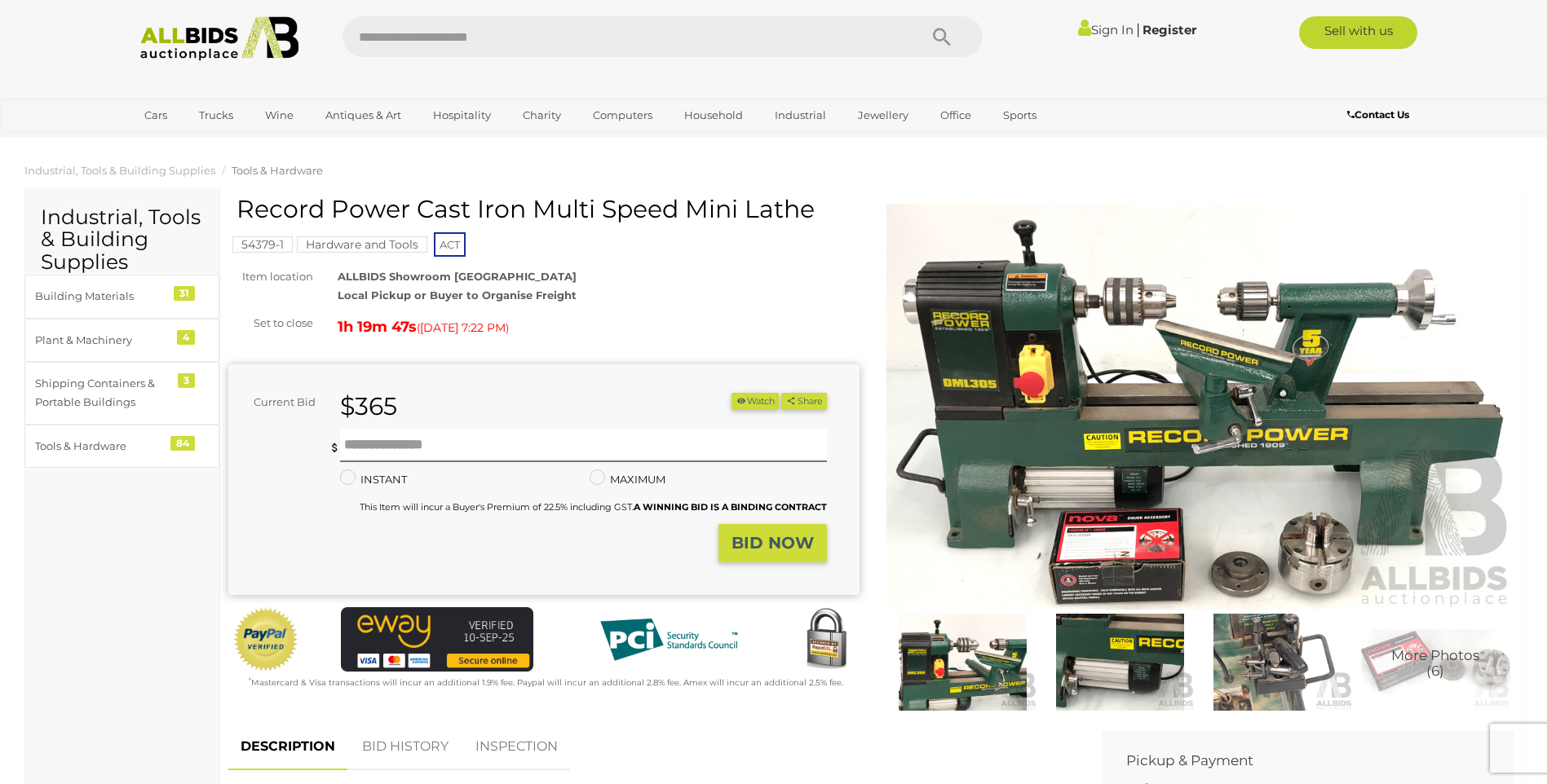
click at [1055, 442] on img at bounding box center [1199, 407] width 631 height 407
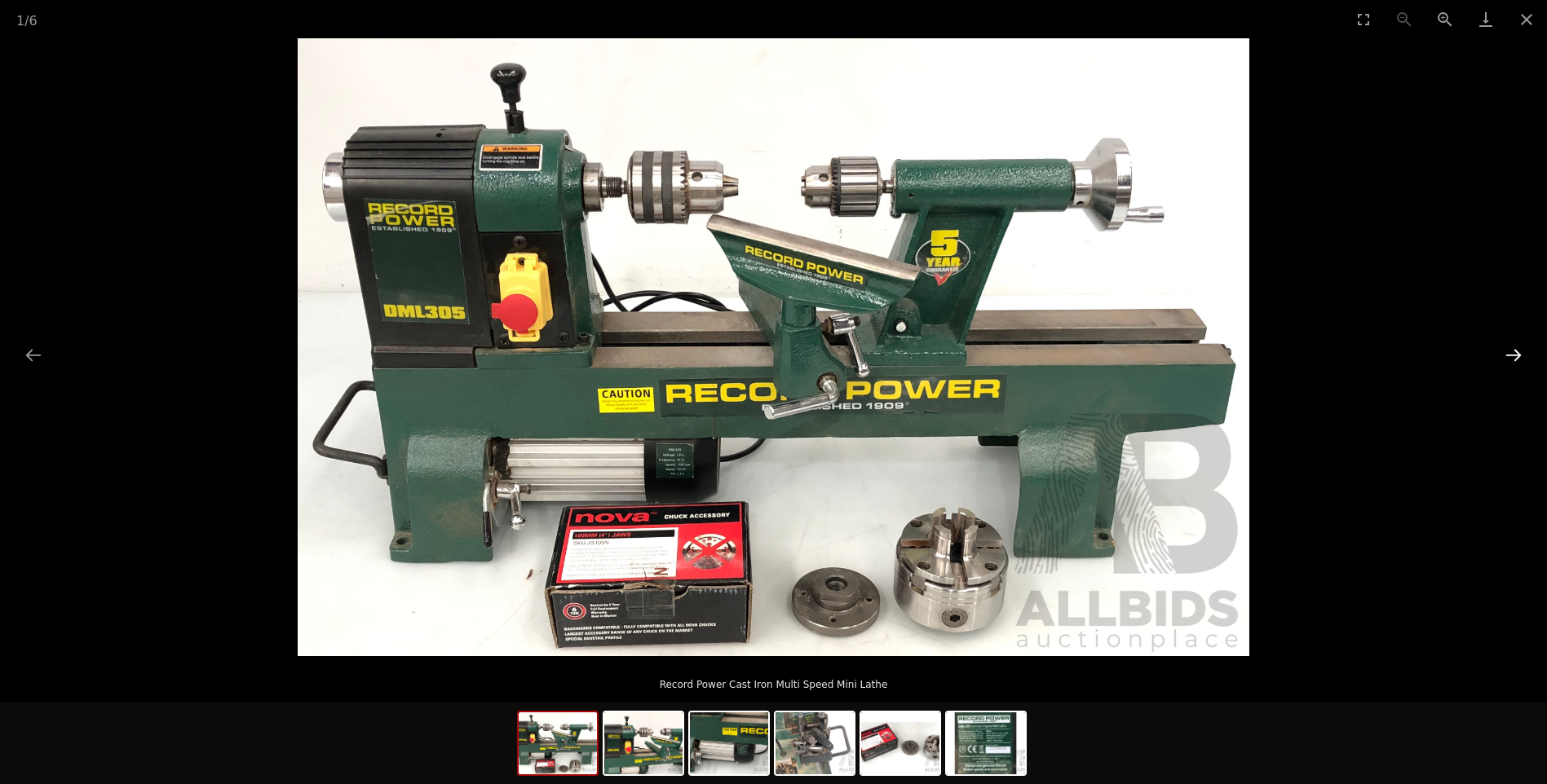
click at [1509, 345] on button "Next slide" at bounding box center [1513, 355] width 34 height 32
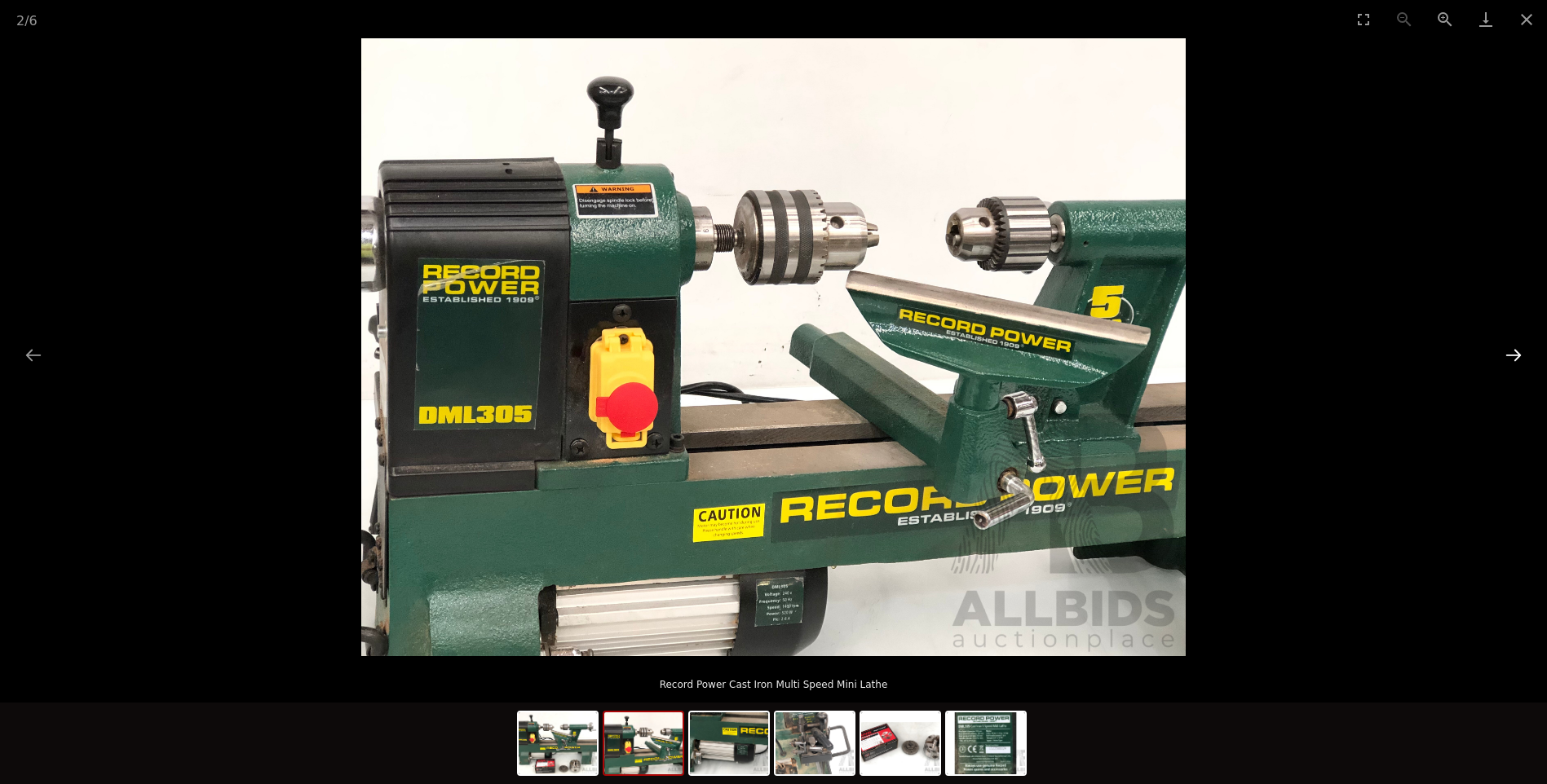
click at [1509, 345] on button "Next slide" at bounding box center [1513, 355] width 34 height 32
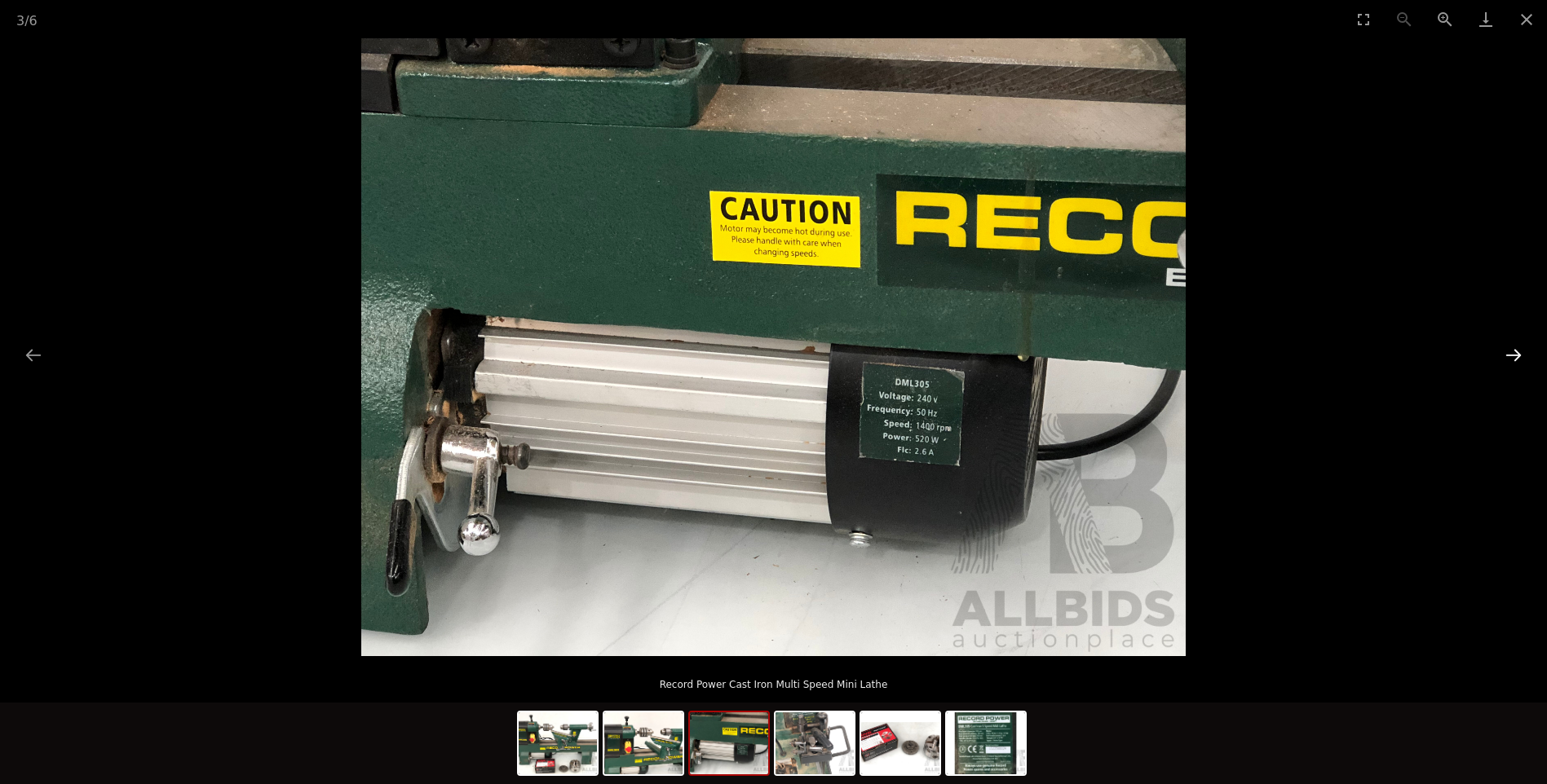
click at [1513, 348] on button "Next slide" at bounding box center [1513, 355] width 34 height 32
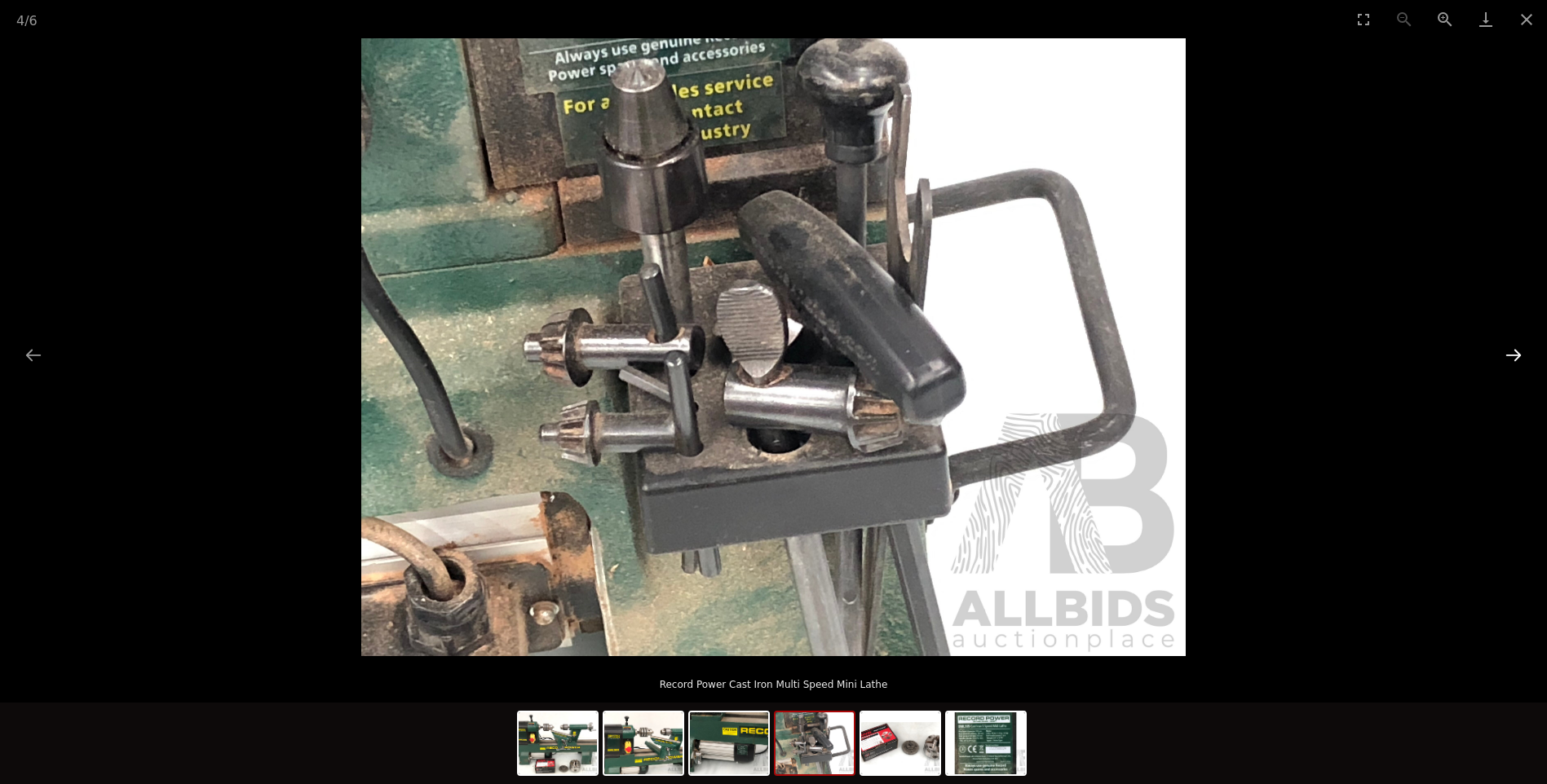
click at [1513, 348] on button "Next slide" at bounding box center [1513, 355] width 34 height 32
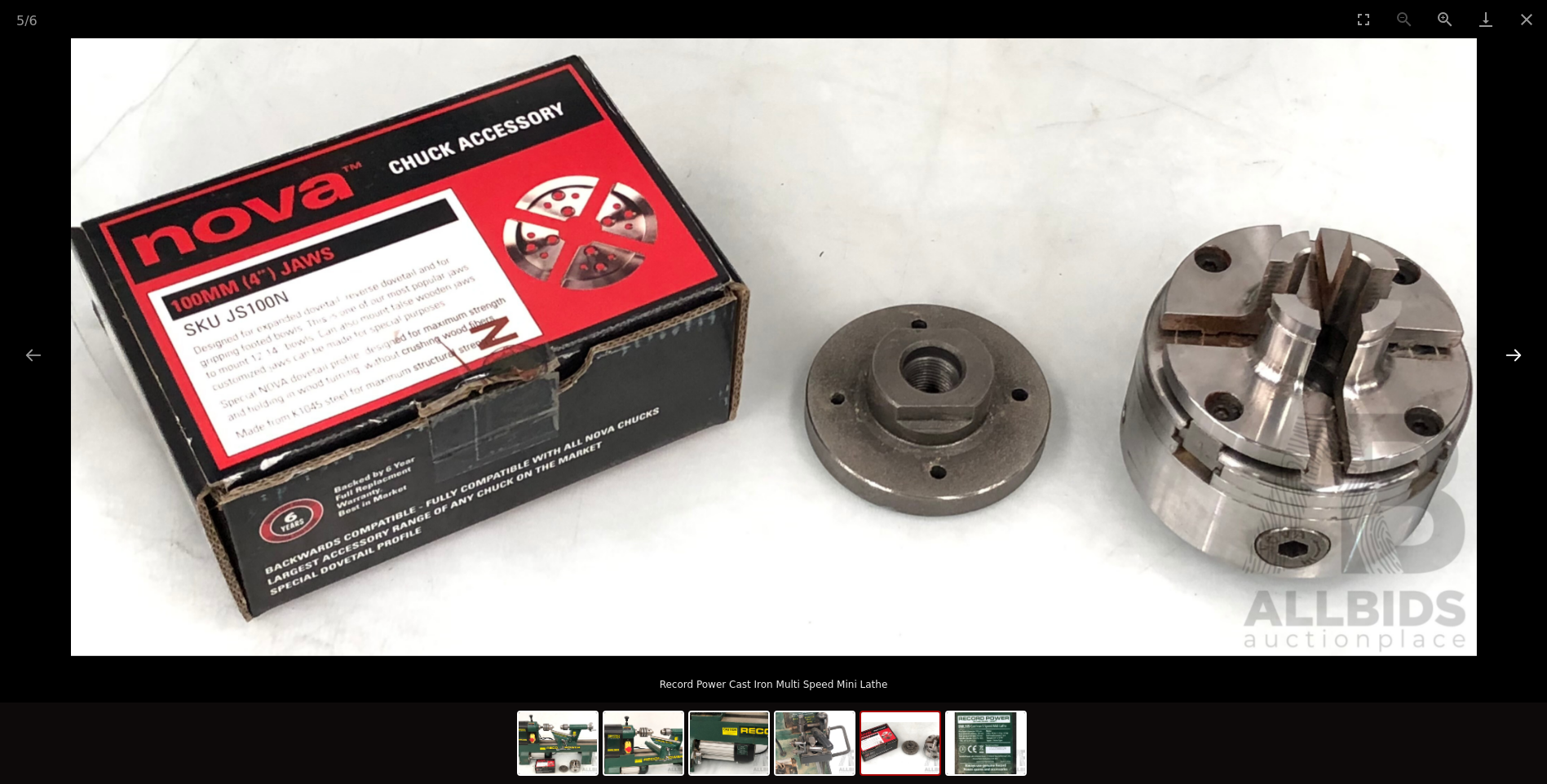
click at [1513, 352] on button "Next slide" at bounding box center [1513, 355] width 34 height 32
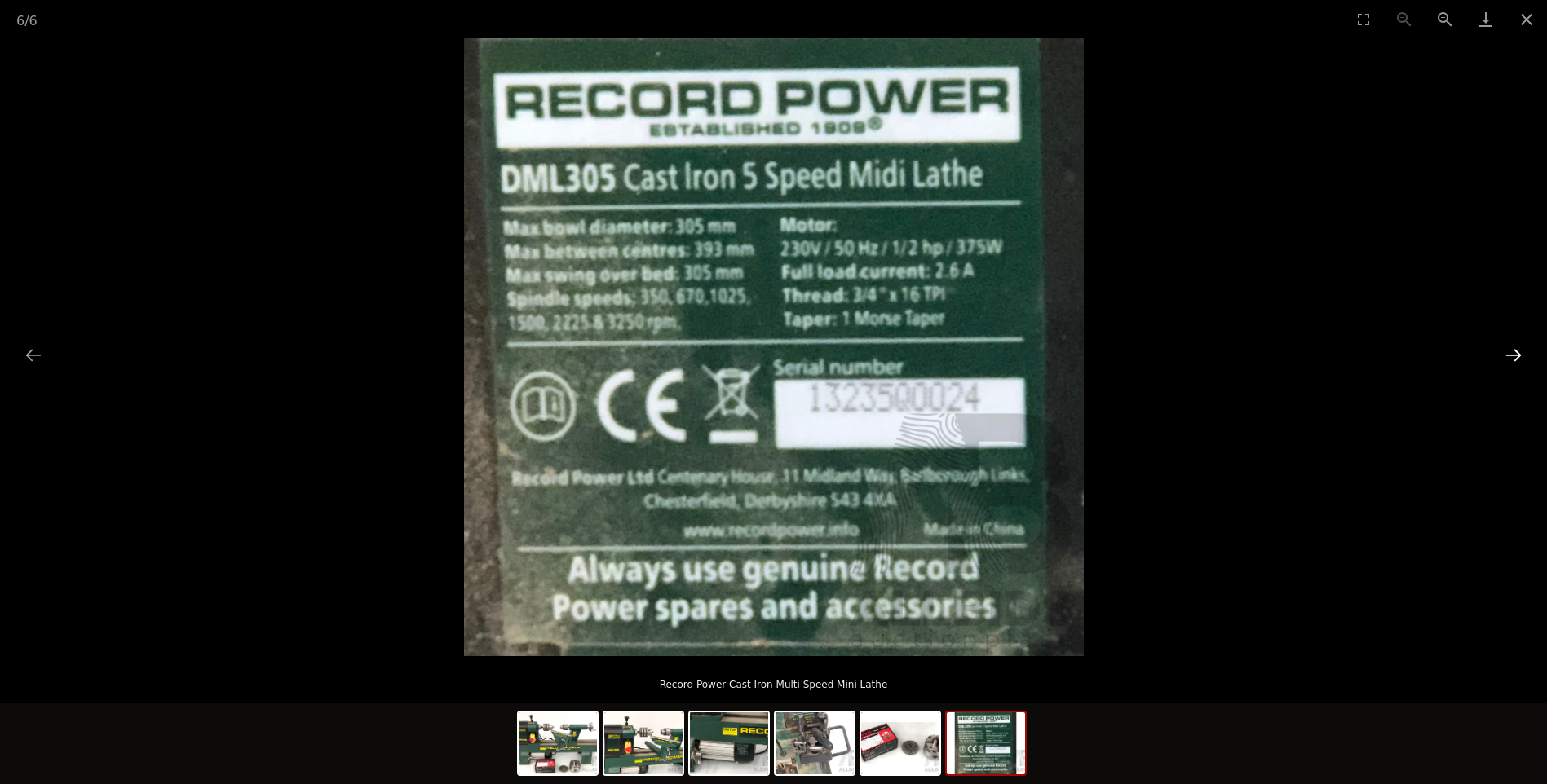
click at [1513, 352] on button "Next slide" at bounding box center [1513, 355] width 34 height 32
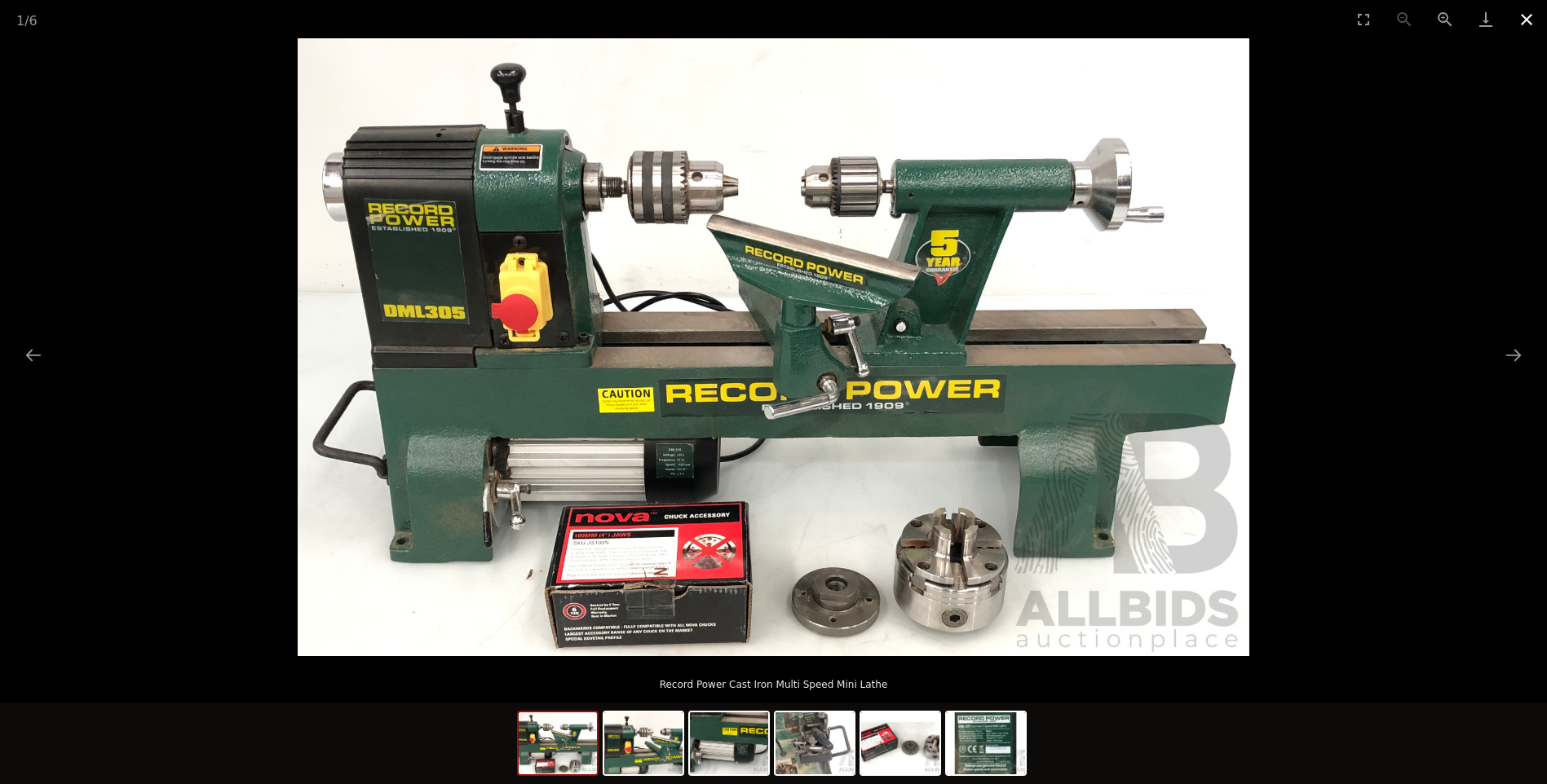
click at [1520, 16] on button "Close gallery" at bounding box center [1526, 19] width 40 height 39
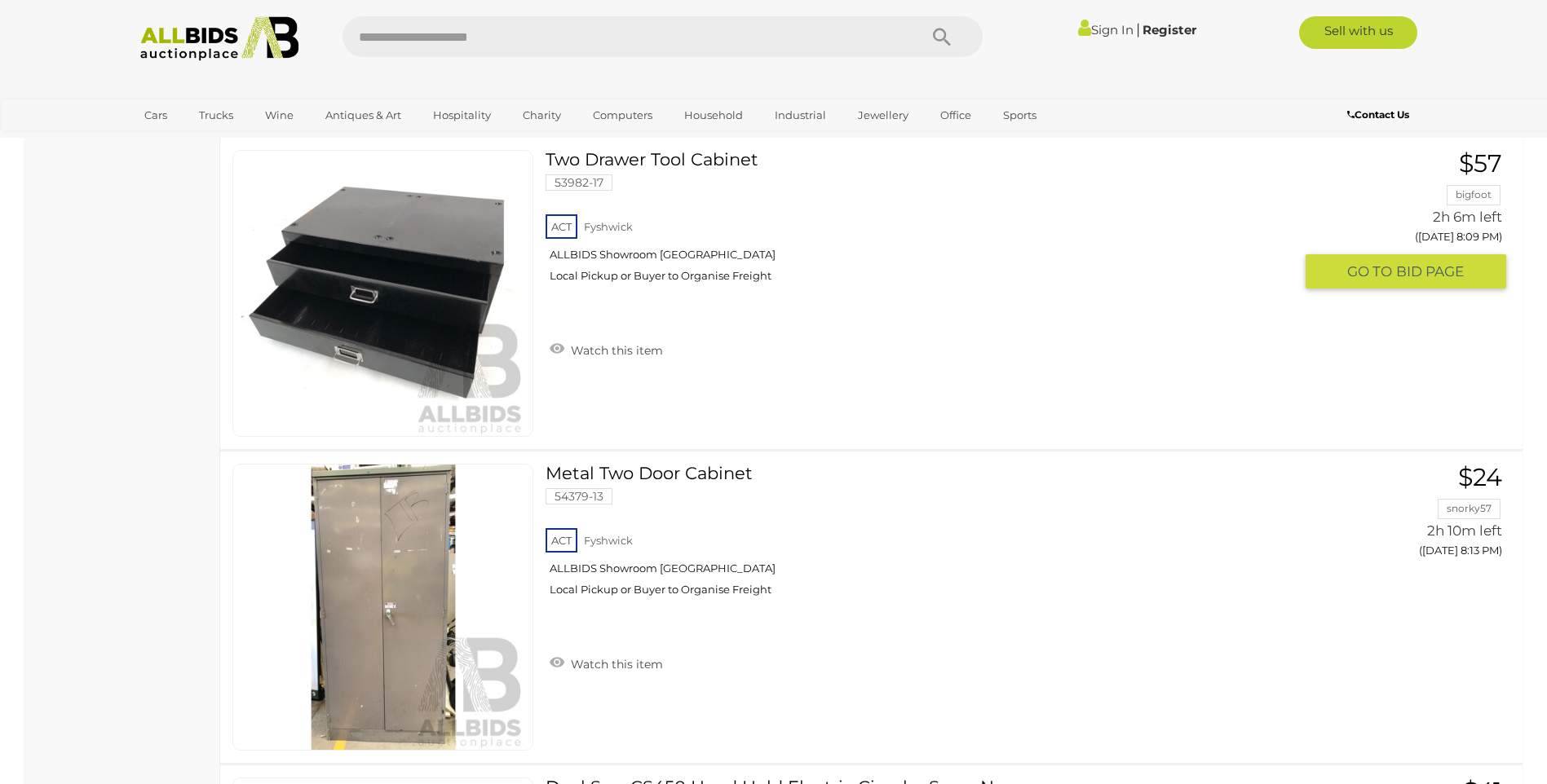
scroll to position [9731, 0]
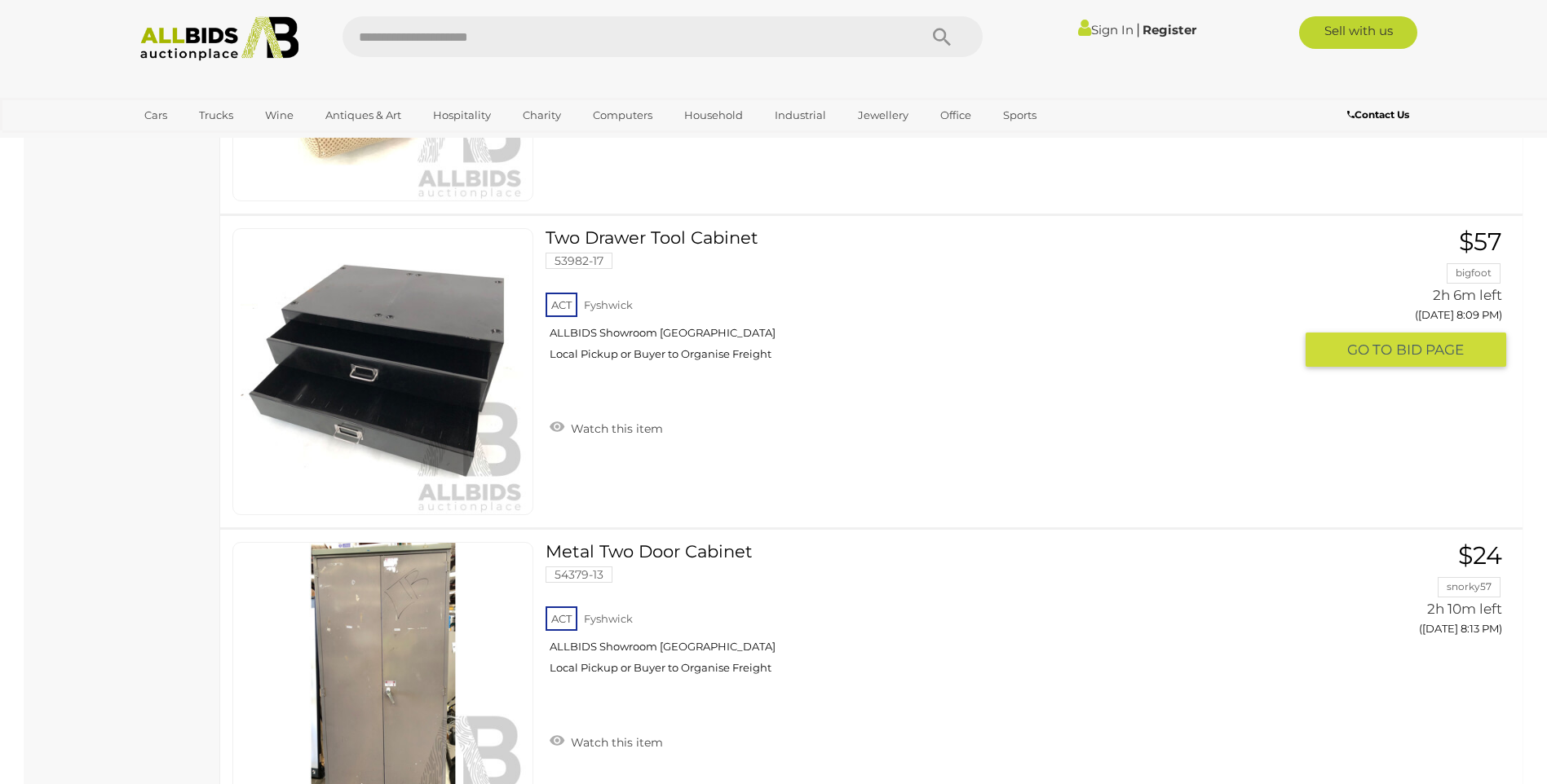
click at [599, 244] on link "Two Drawer Tool Cabinet 53982-17 ACT Fyshwick ALLBIDS Showroom [GEOGRAPHIC_DATA]" at bounding box center [925, 301] width 736 height 145
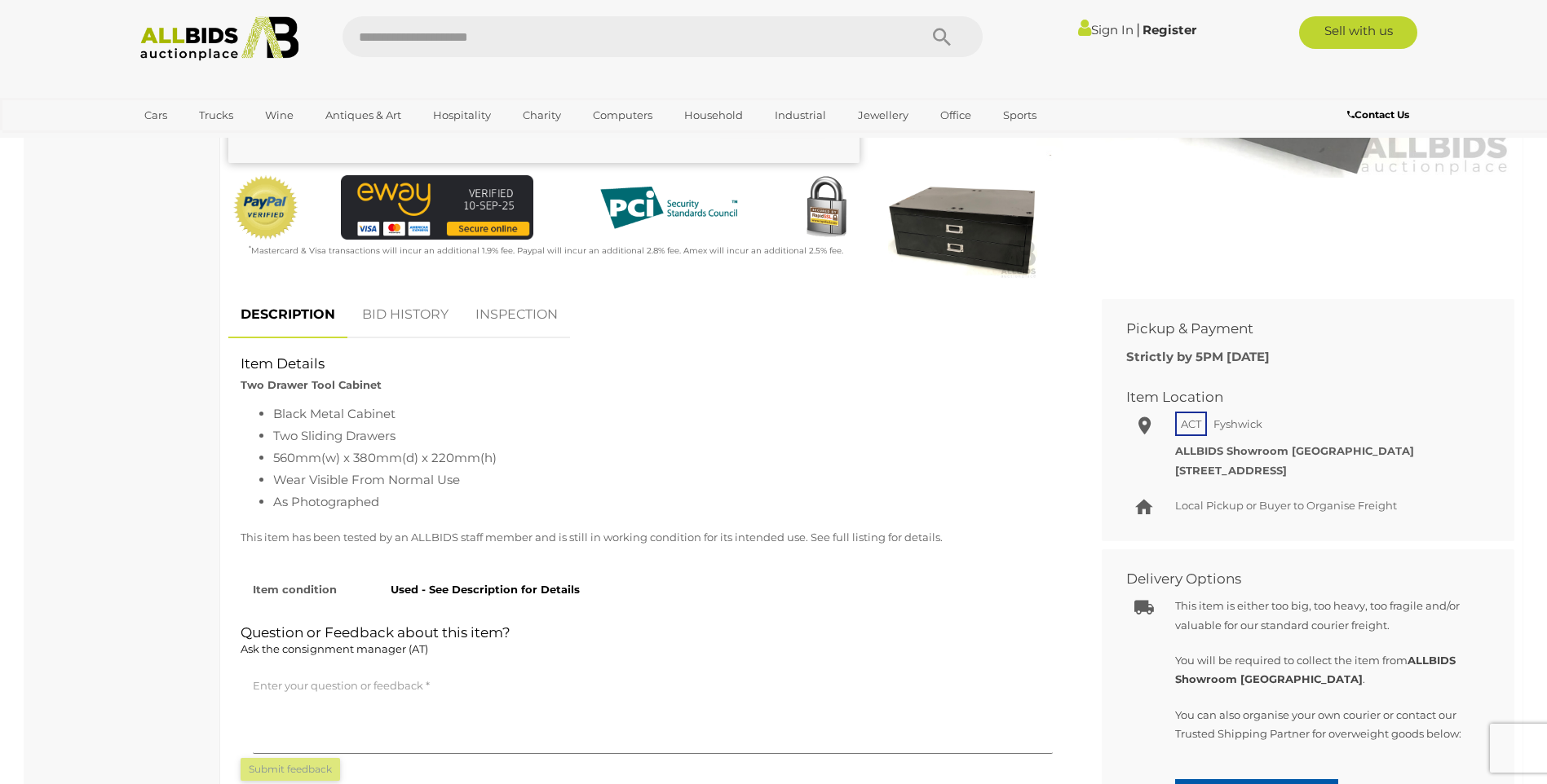
scroll to position [408, 0]
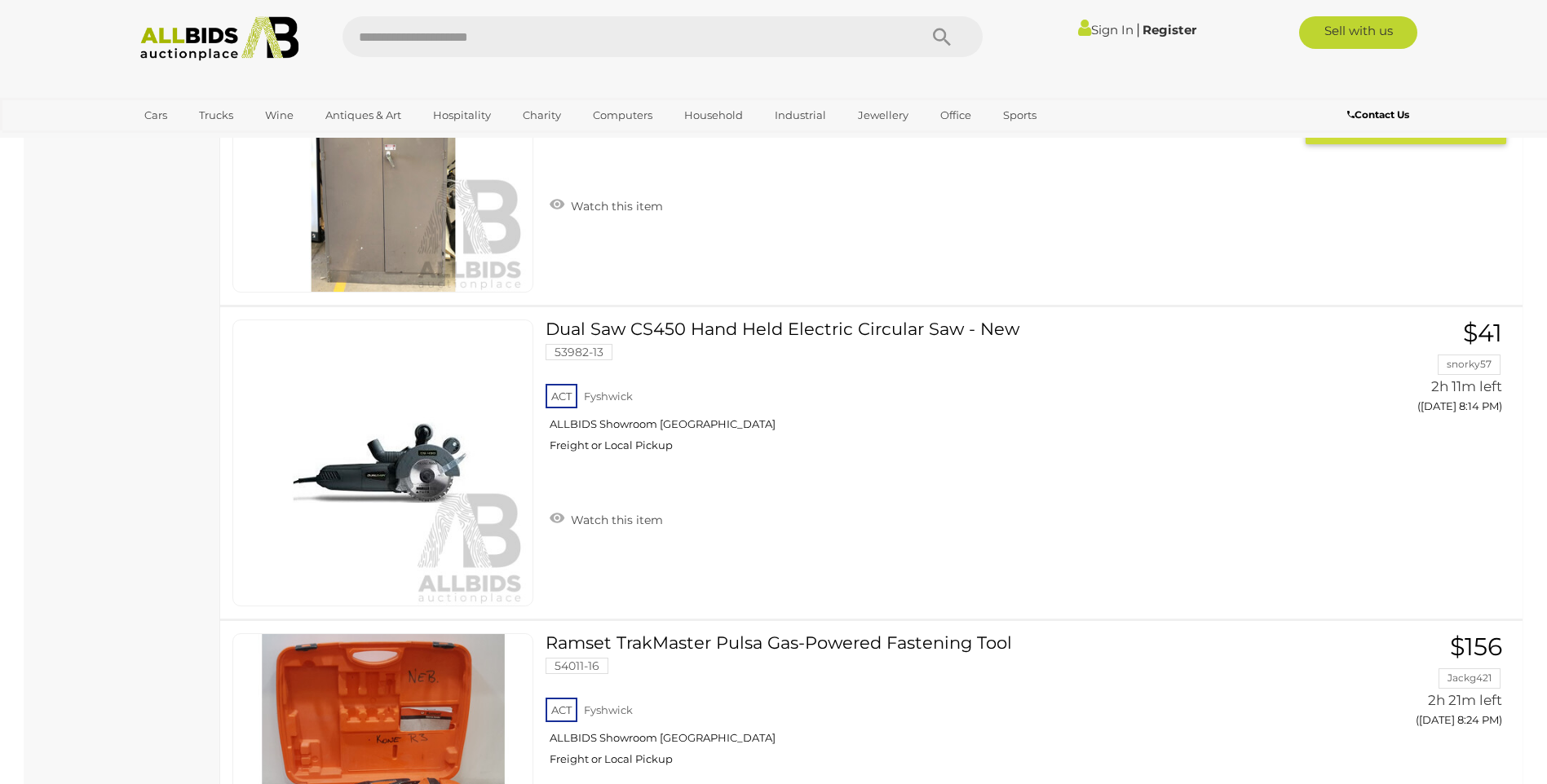
scroll to position [10268, 0]
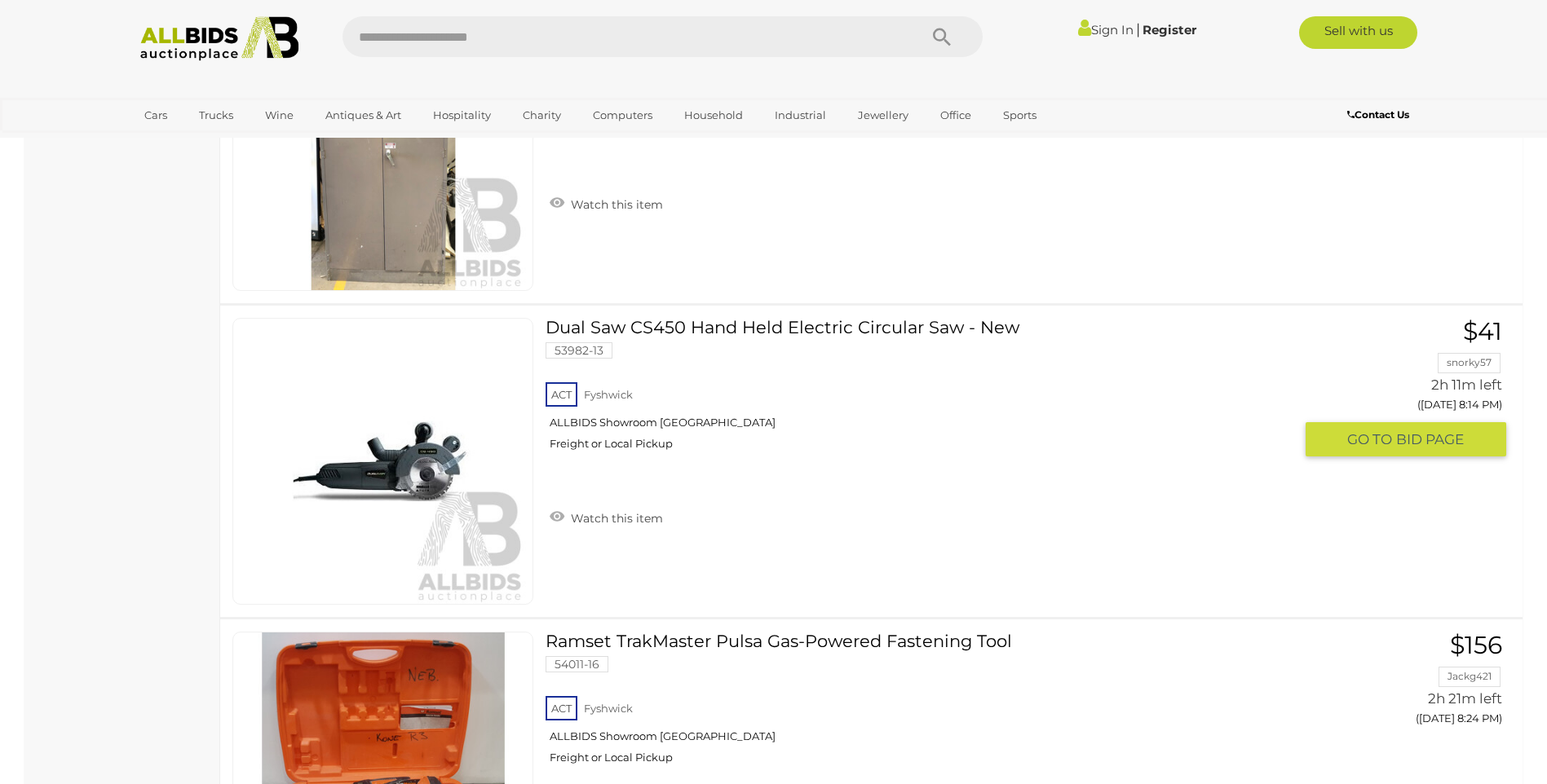
click at [697, 318] on h3 "Dual Saw CS450 Hand Held Electric Circular Saw - New" at bounding box center [926, 329] width 760 height 23
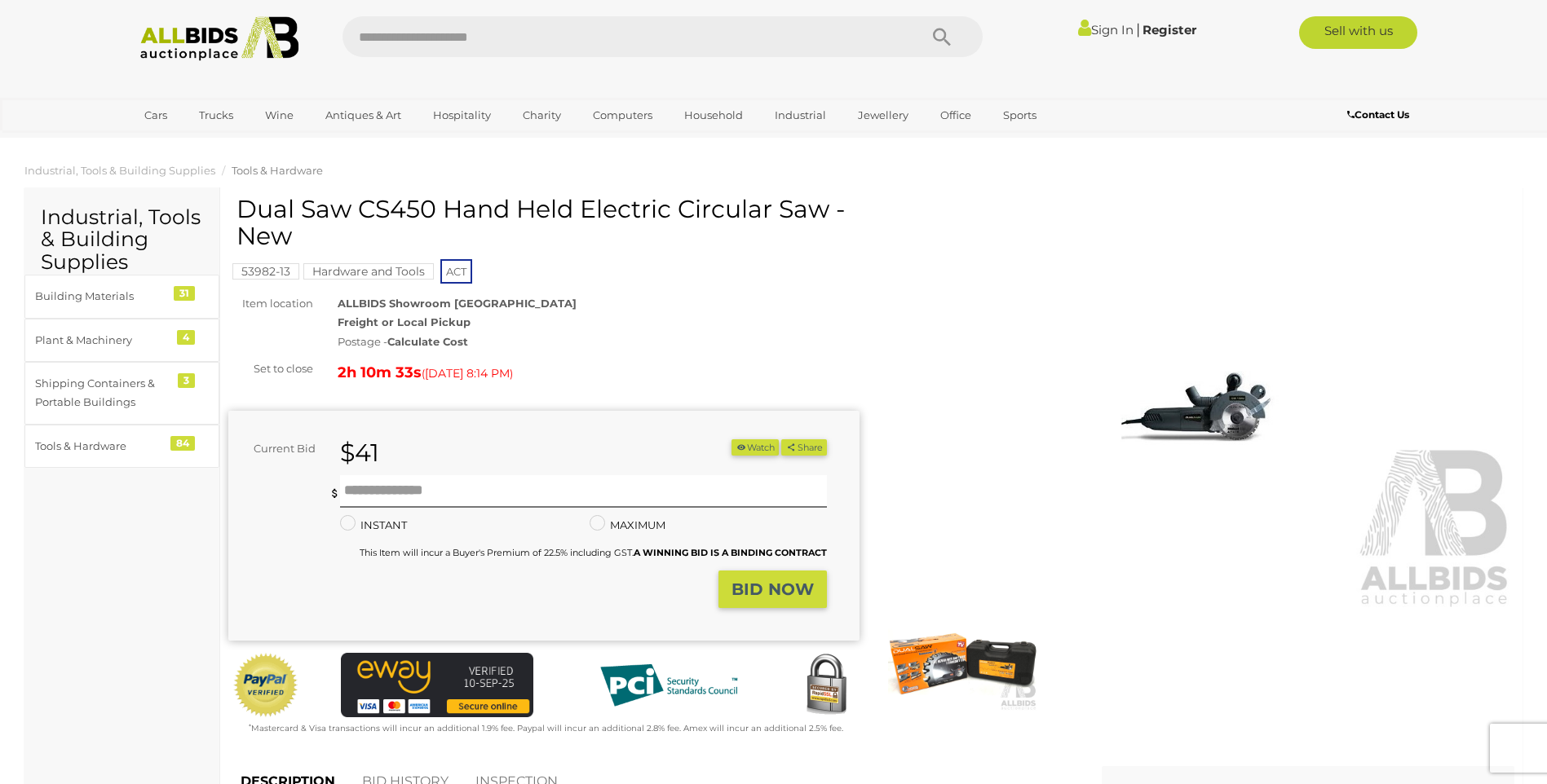
click at [1224, 410] on img at bounding box center [1199, 407] width 631 height 407
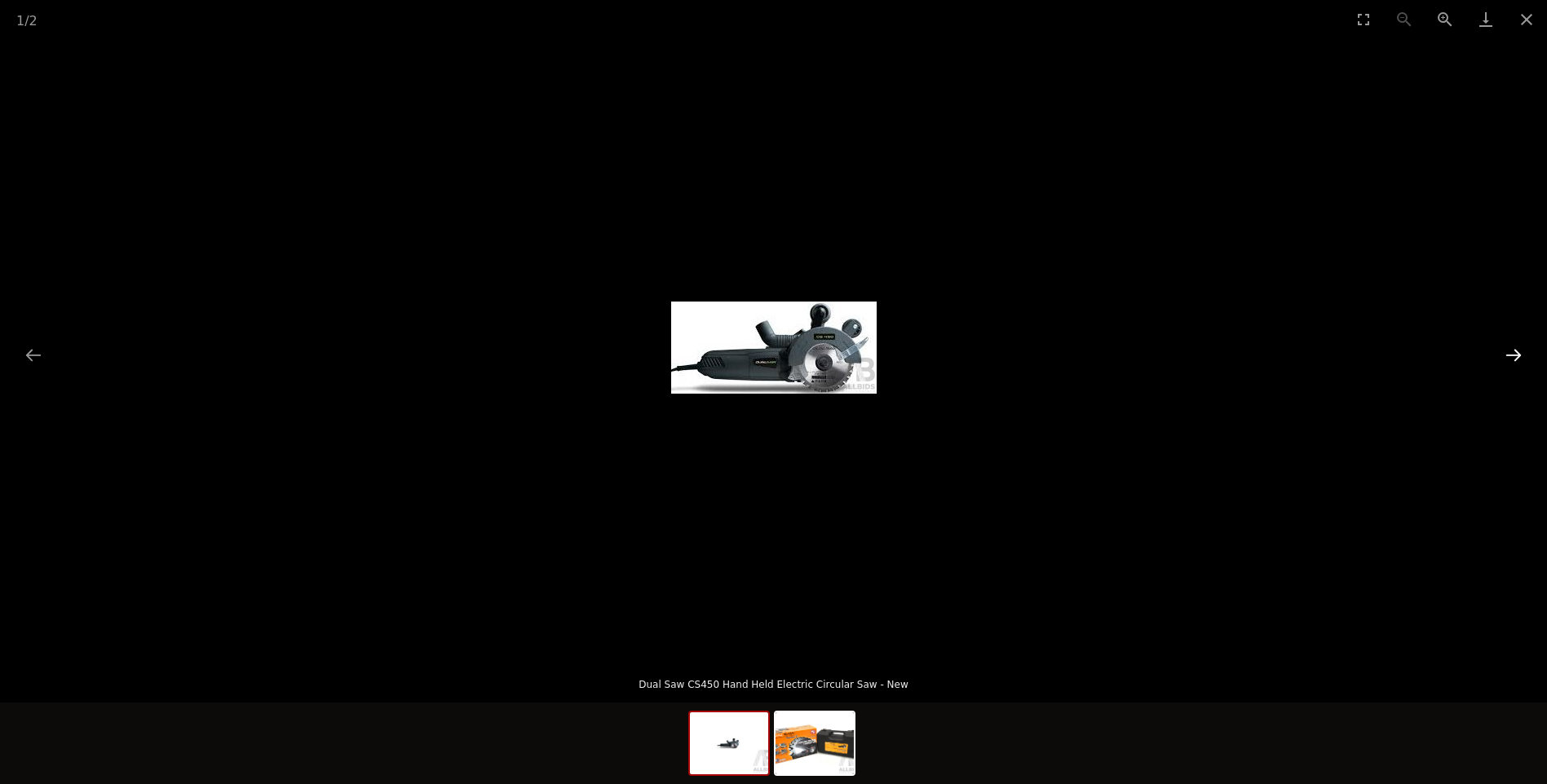
click at [1513, 350] on button "Next slide" at bounding box center [1513, 355] width 34 height 32
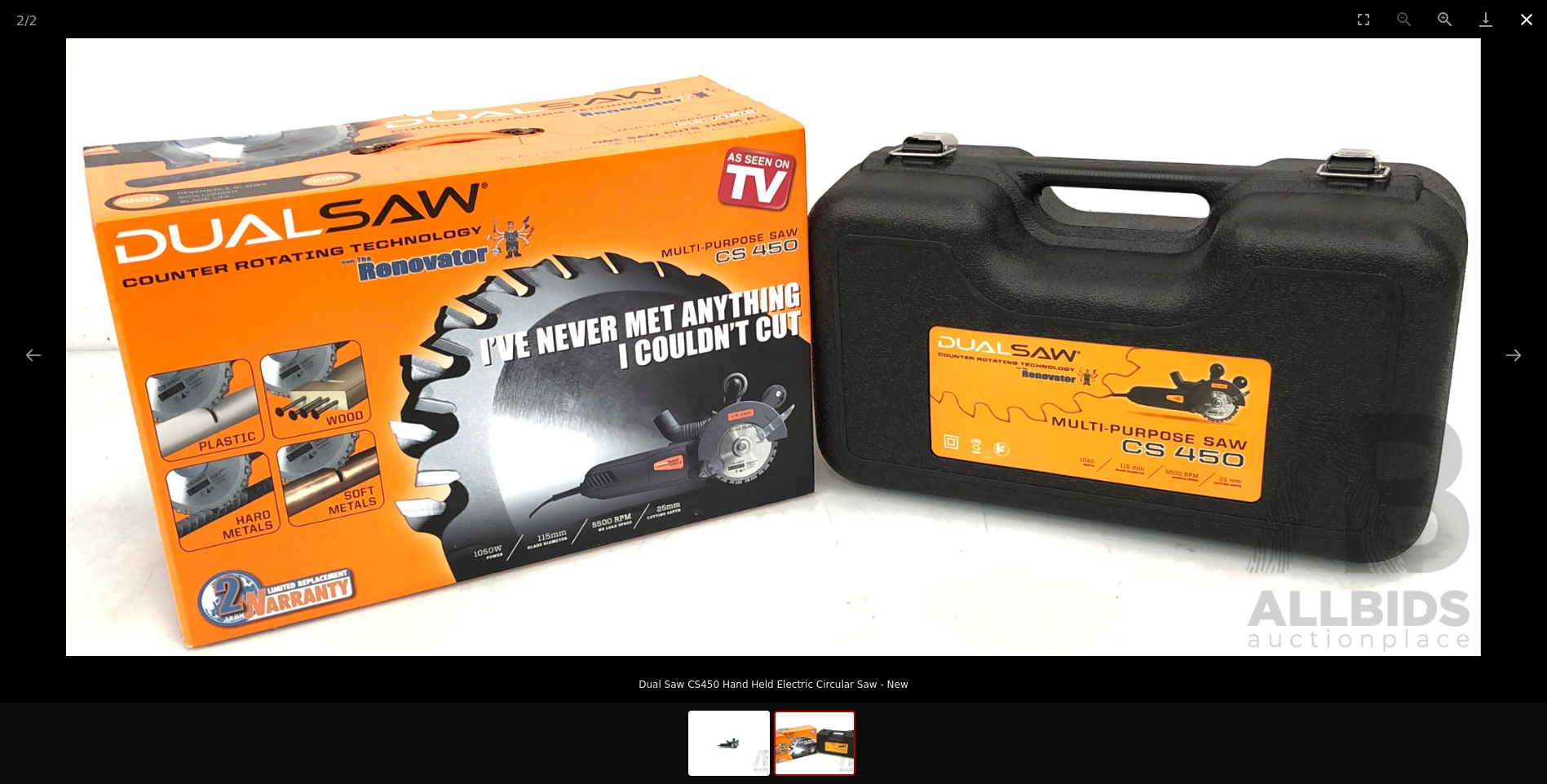
click at [1525, 15] on button "Close gallery" at bounding box center [1526, 19] width 40 height 39
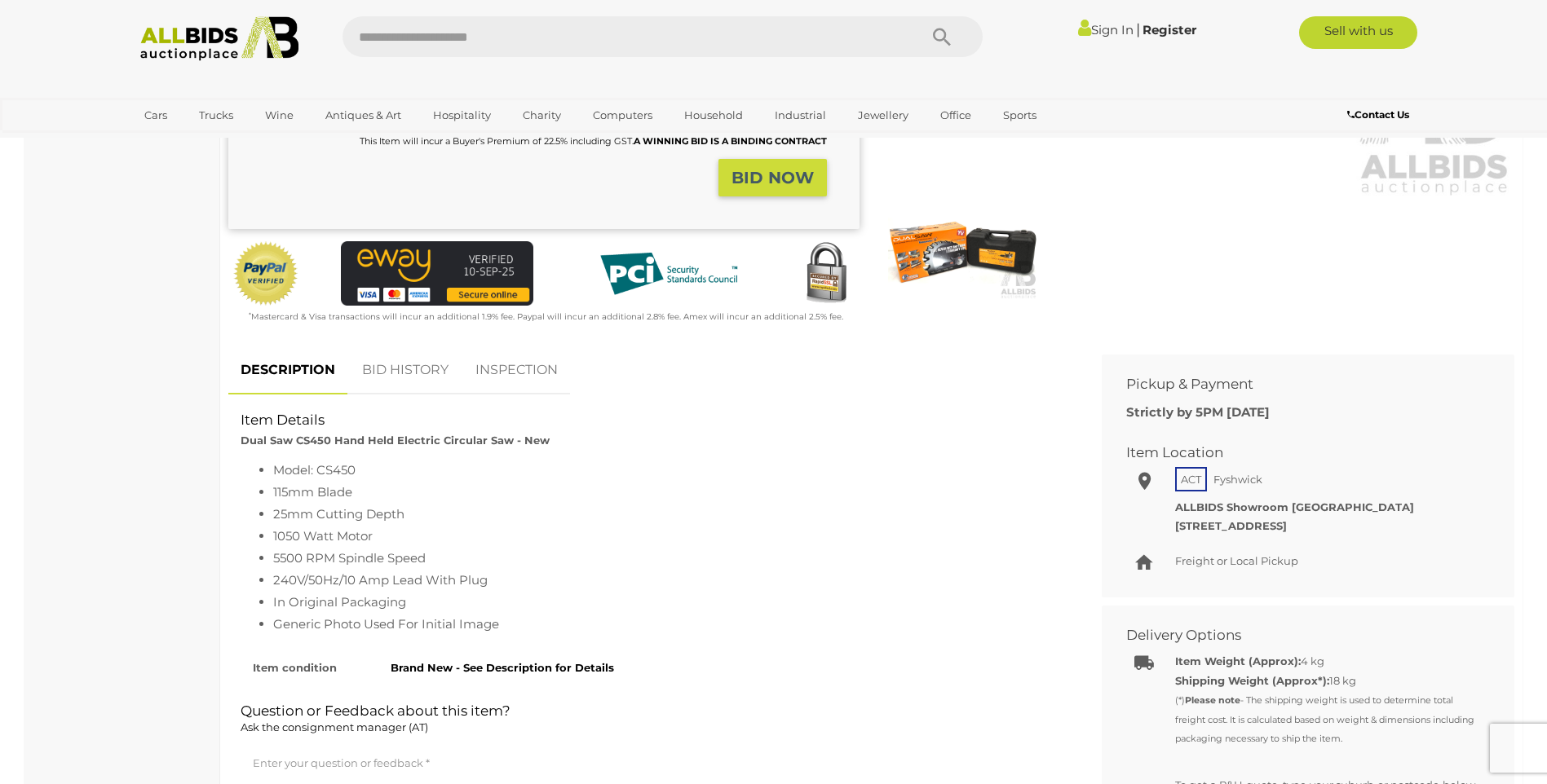
scroll to position [489, 0]
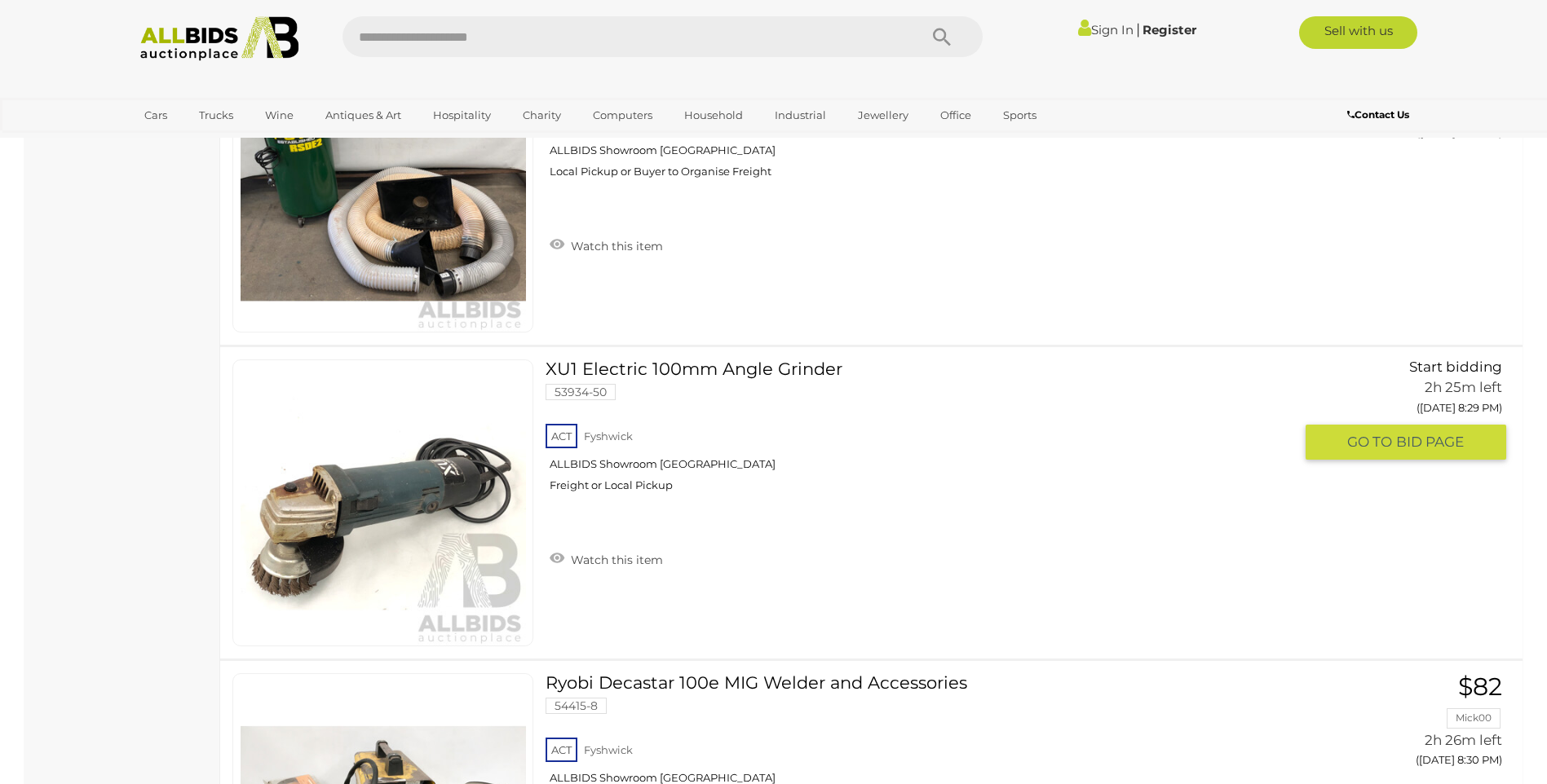
scroll to position [11141, 0]
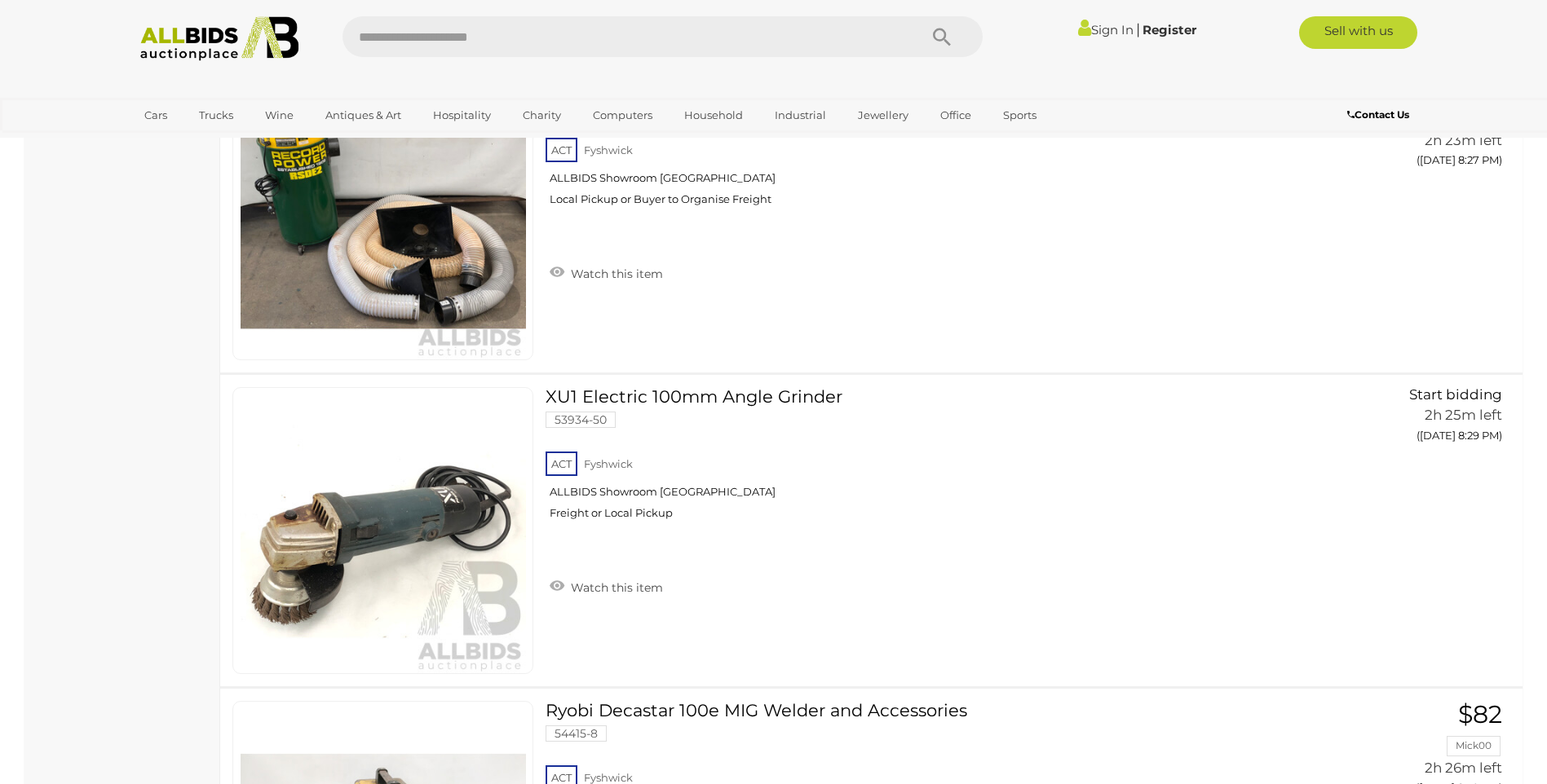
click at [1091, 21] on div "Sign In | Register" at bounding box center [1099, 29] width 209 height 26
click at [1093, 28] on link "Sign In" at bounding box center [1106, 29] width 55 height 15
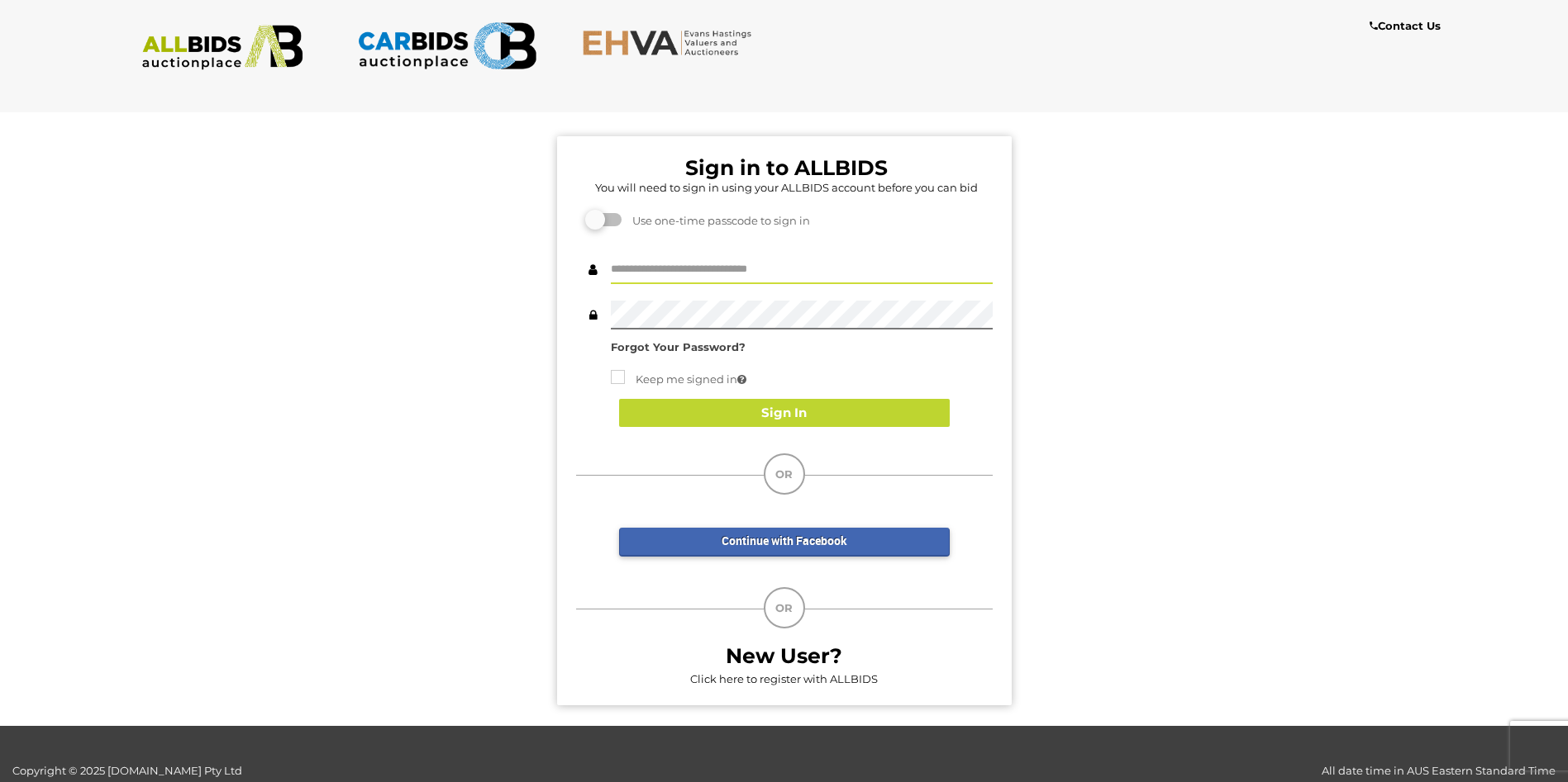
click at [691, 273] on input "text" at bounding box center [802, 270] width 382 height 29
type input "**********"
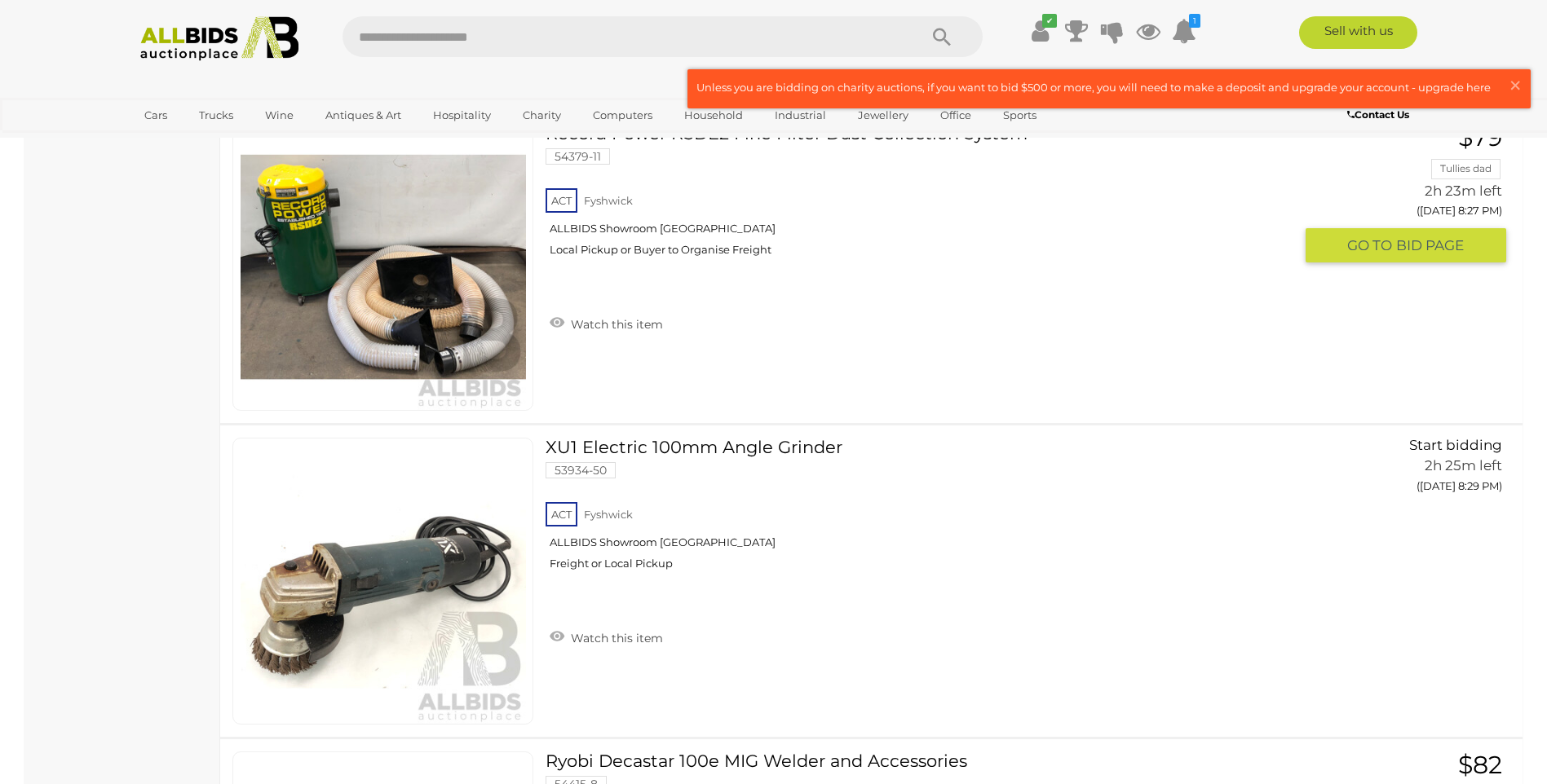
scroll to position [11304, 0]
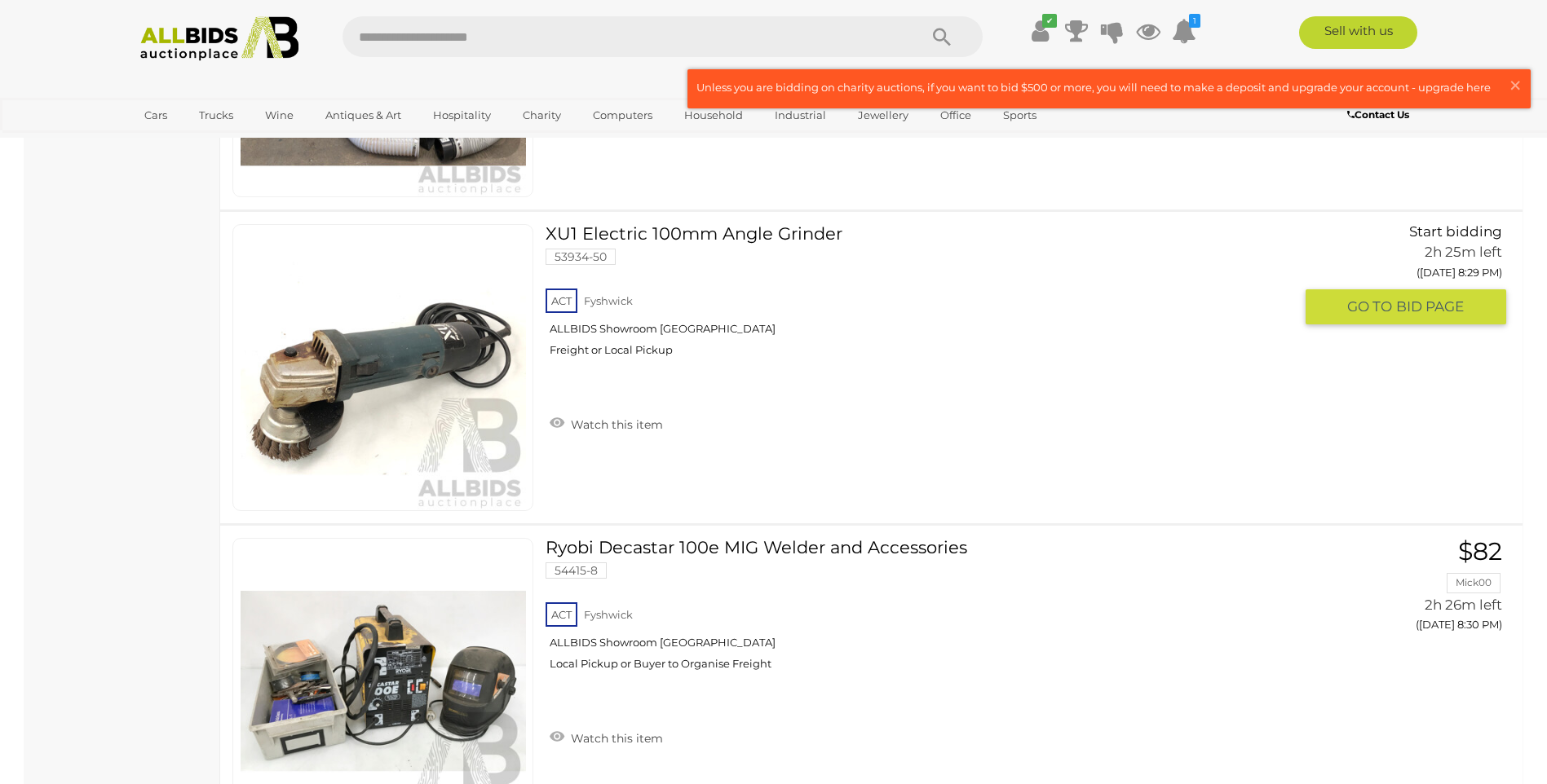
click at [647, 233] on link "XU1 Electric 100mm Angle Grinder 53934-50 ACT Fyshwick ALLBIDS Showroom Fyshwick" at bounding box center [925, 297] width 736 height 145
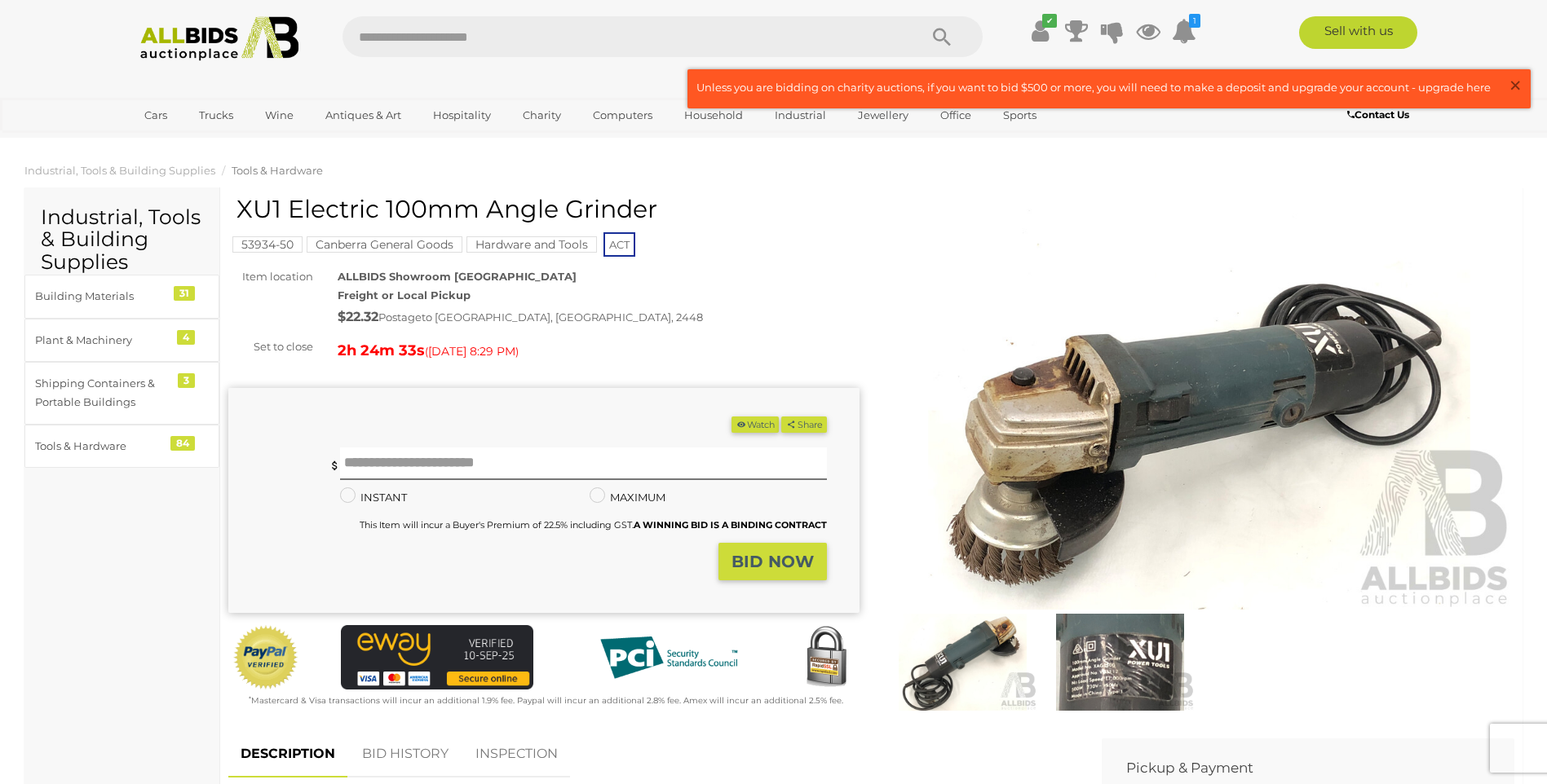
drag, startPoint x: 1518, startPoint y: 84, endPoint x: 1508, endPoint y: 86, distance: 10.2
click at [1518, 84] on span "×" at bounding box center [1514, 85] width 14 height 32
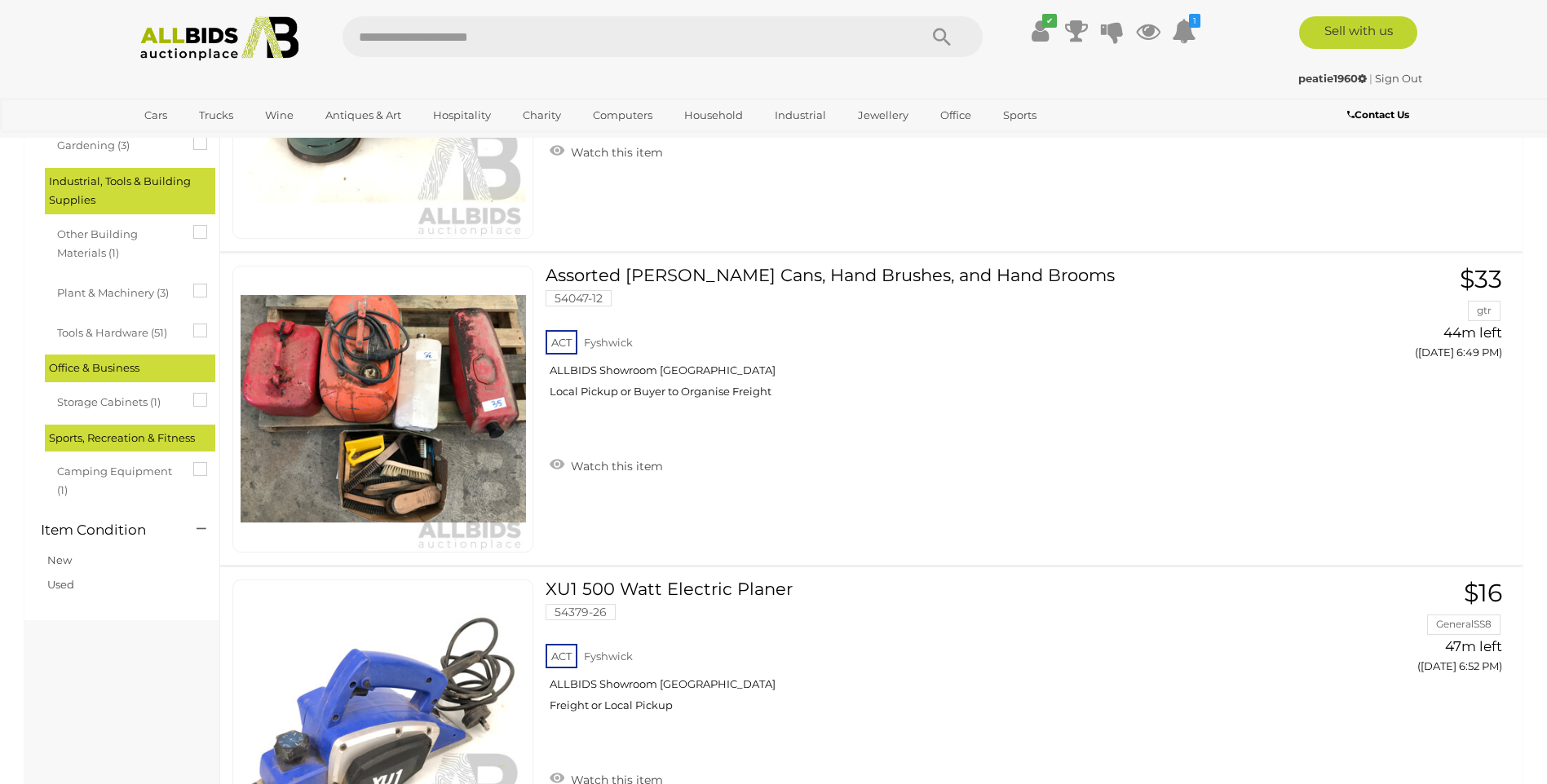
scroll to position [11430, 0]
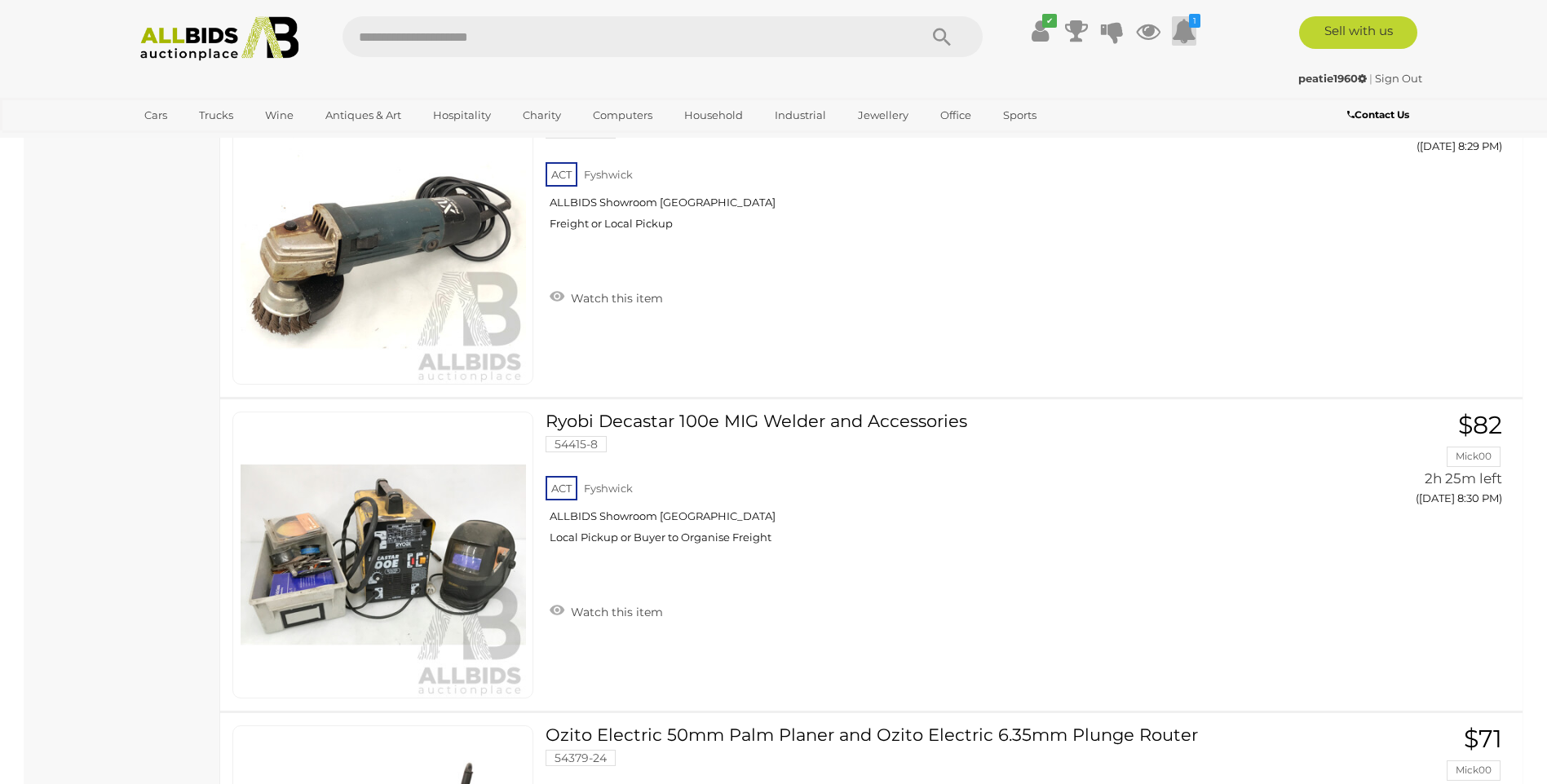
click at [1191, 31] on icon at bounding box center [1183, 30] width 24 height 29
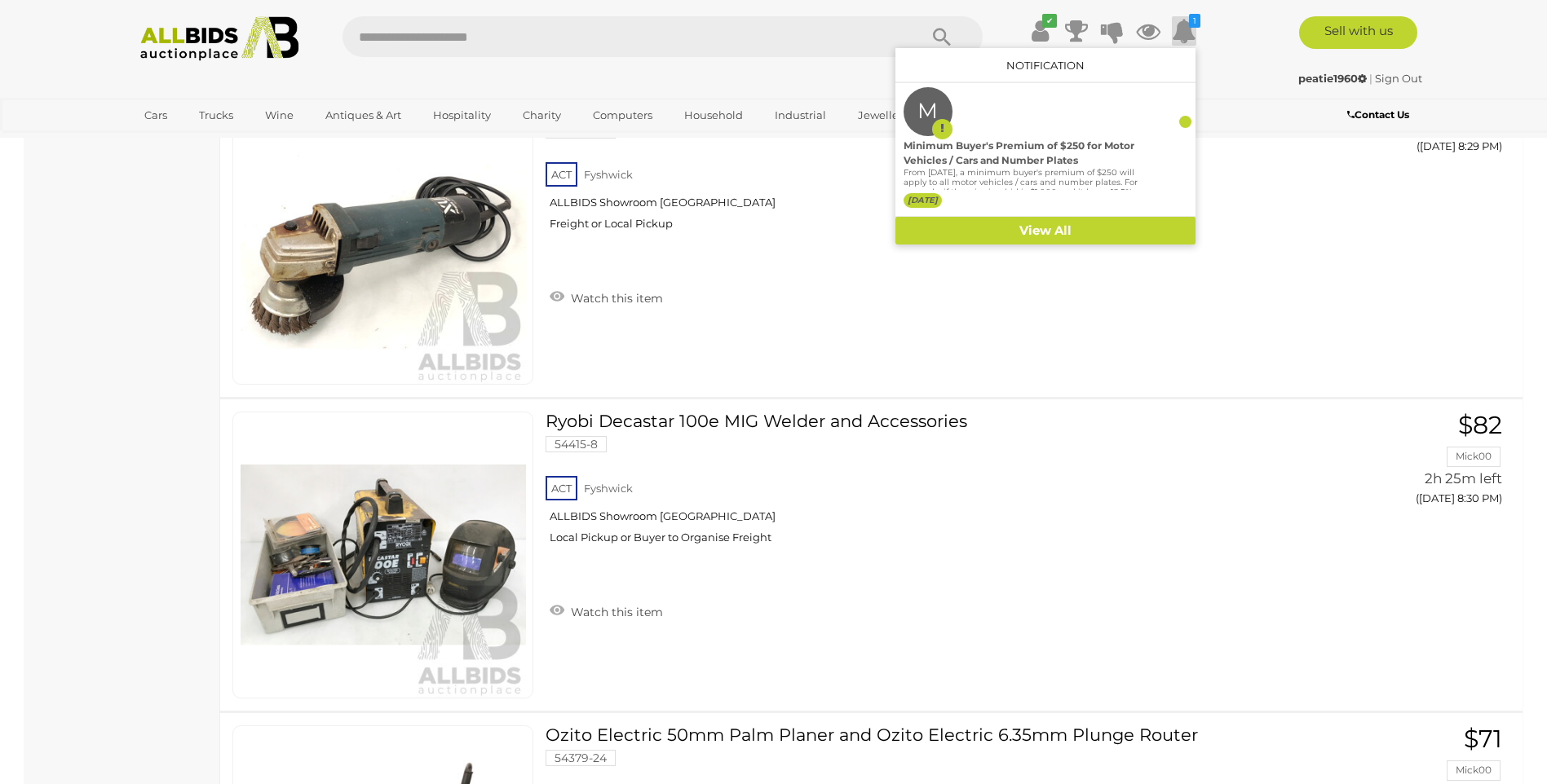
click at [1191, 31] on icon at bounding box center [1183, 30] width 24 height 29
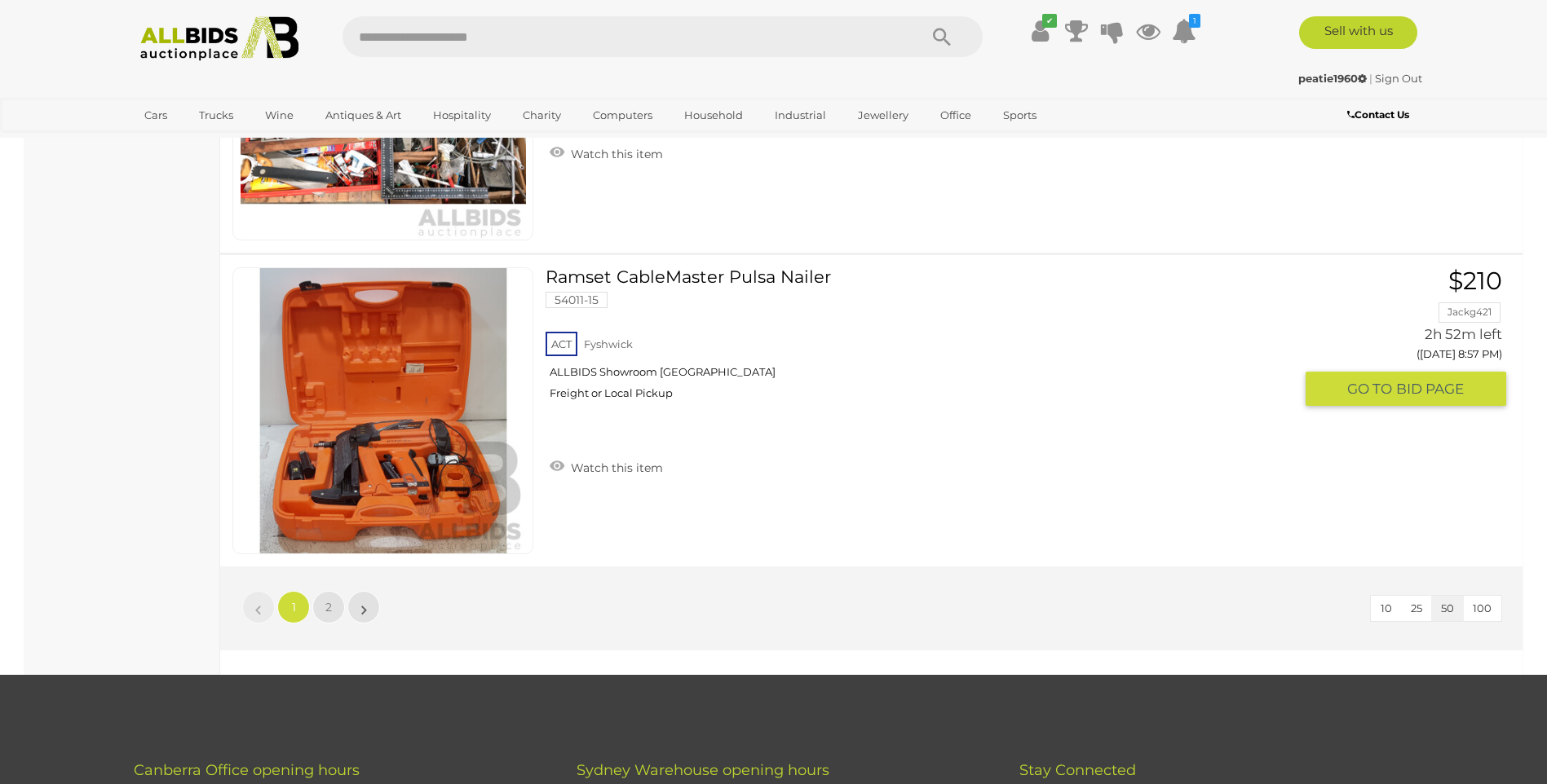
scroll to position [15504, 0]
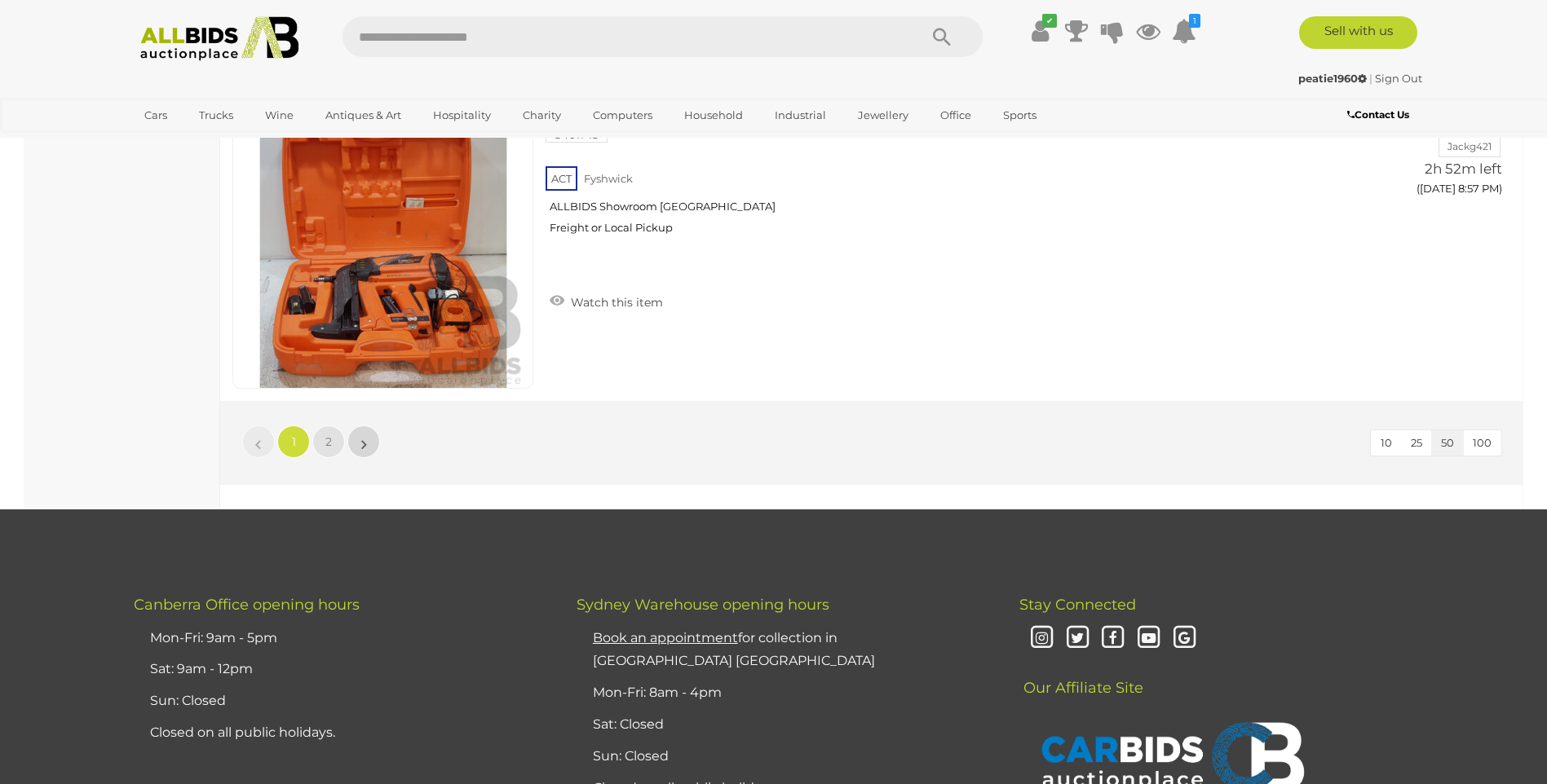
click at [370, 444] on link "»" at bounding box center [363, 441] width 33 height 33
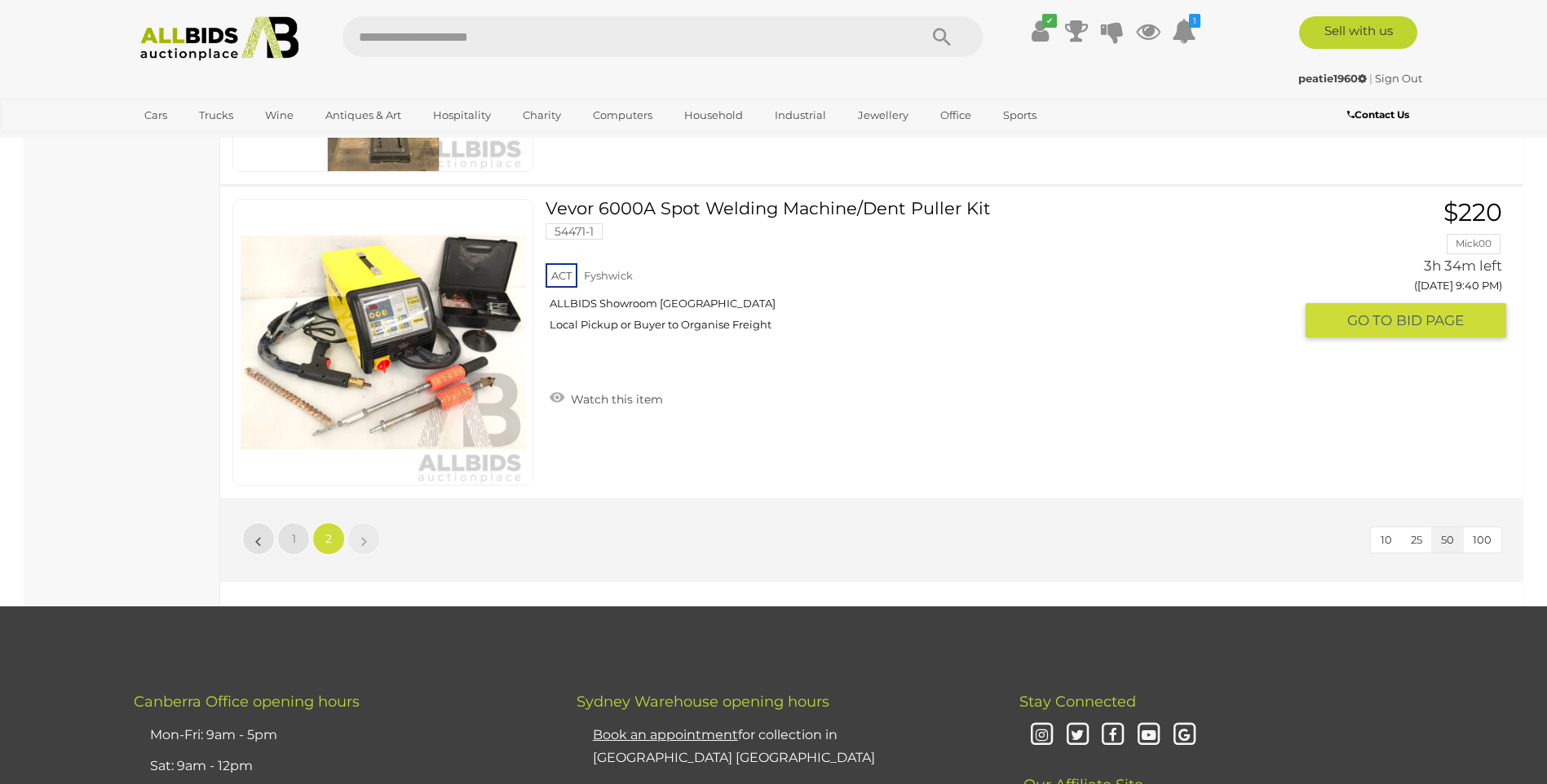
scroll to position [3805, 0]
